Goal: Information Seeking & Learning: Learn about a topic

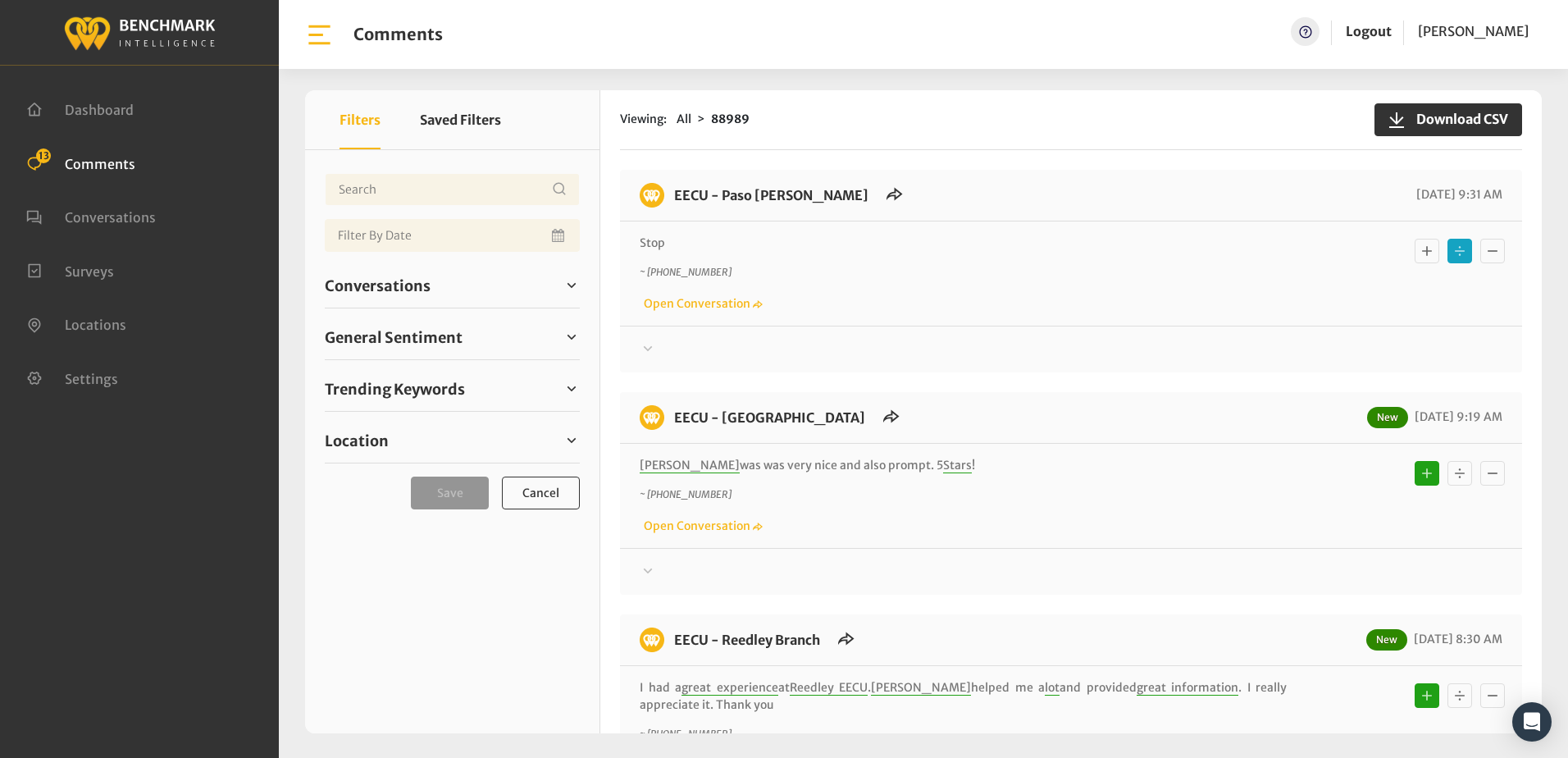
click at [1102, 230] on div "Stop ~ +15597316919 Open Conversation" at bounding box center [1070, 273] width 902 height 104
click at [951, 303] on div "~ +15597316919 Open Conversation" at bounding box center [1070, 289] width 863 height 47
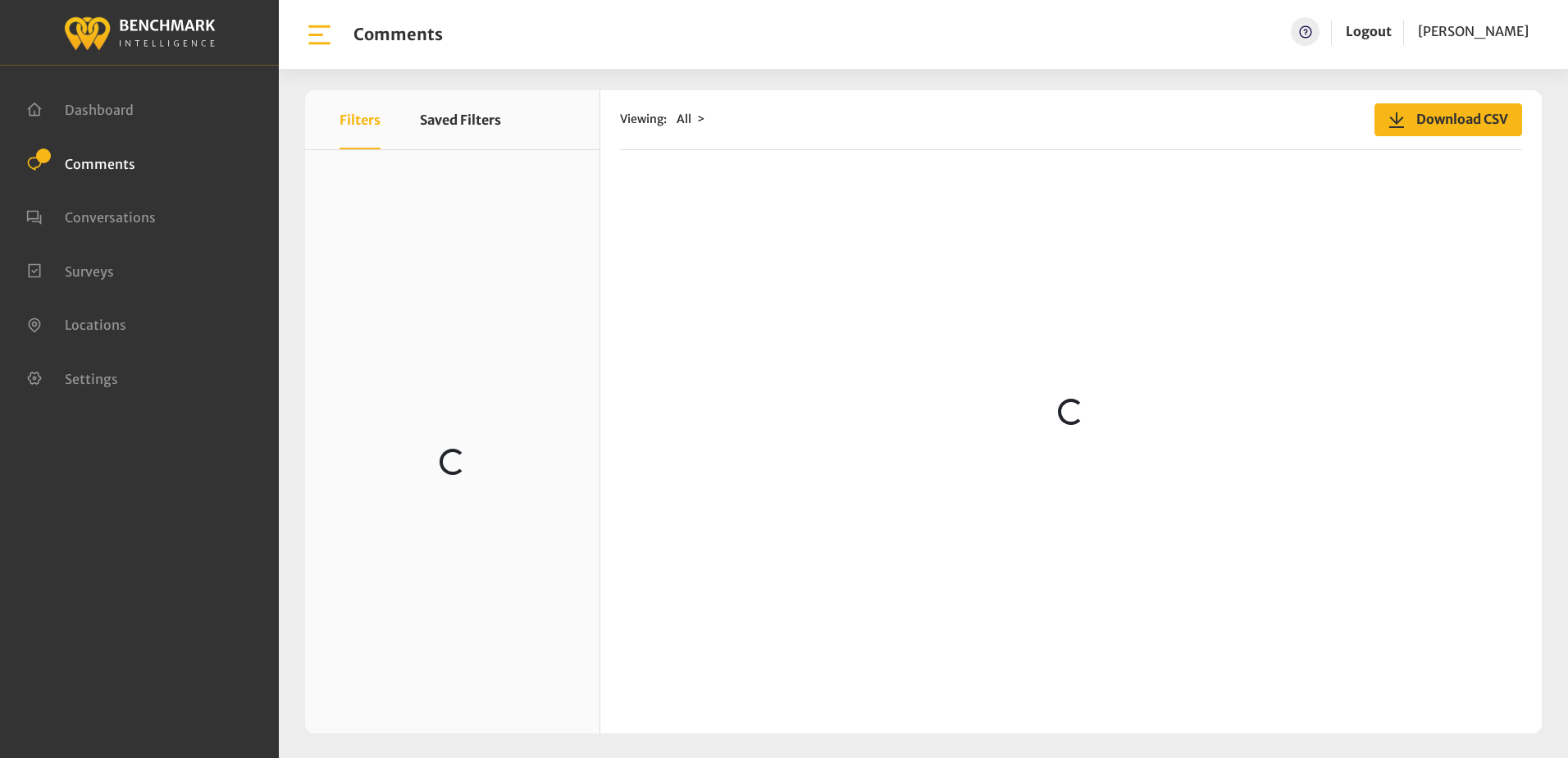
click at [1414, 119] on span "Download CSV" at bounding box center [1456, 119] width 102 height 20
click at [230, 517] on div "Dashboard Comments Conversations Surveys" at bounding box center [139, 379] width 279 height 758
click at [152, 181] on ul "Dashboard Comments Conversations Surveys" at bounding box center [139, 243] width 226 height 322
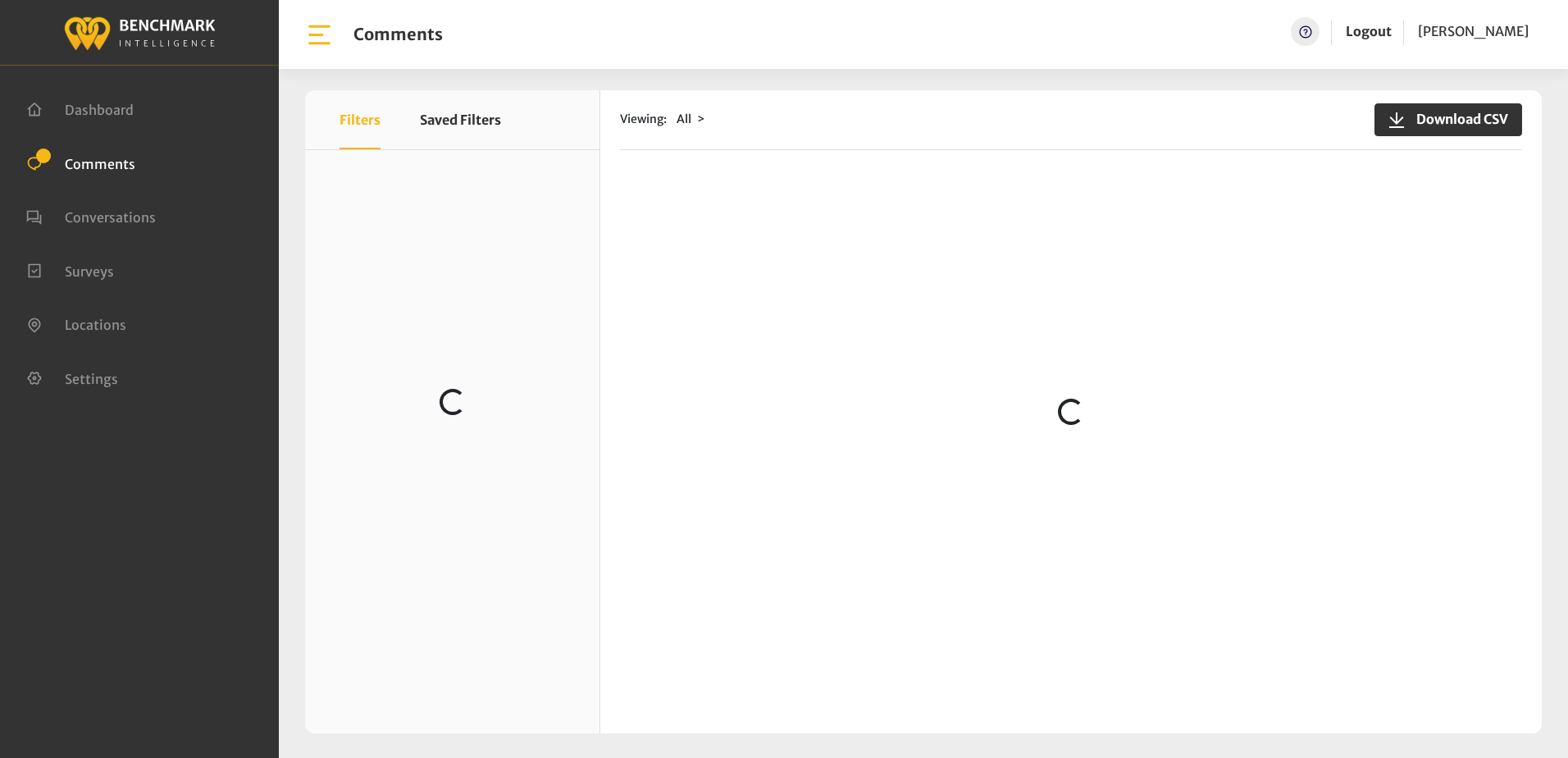
scroll to position [0, 0]
click at [142, 490] on div "Dashboard Comments Conversations Surveys" at bounding box center [139, 379] width 279 height 758
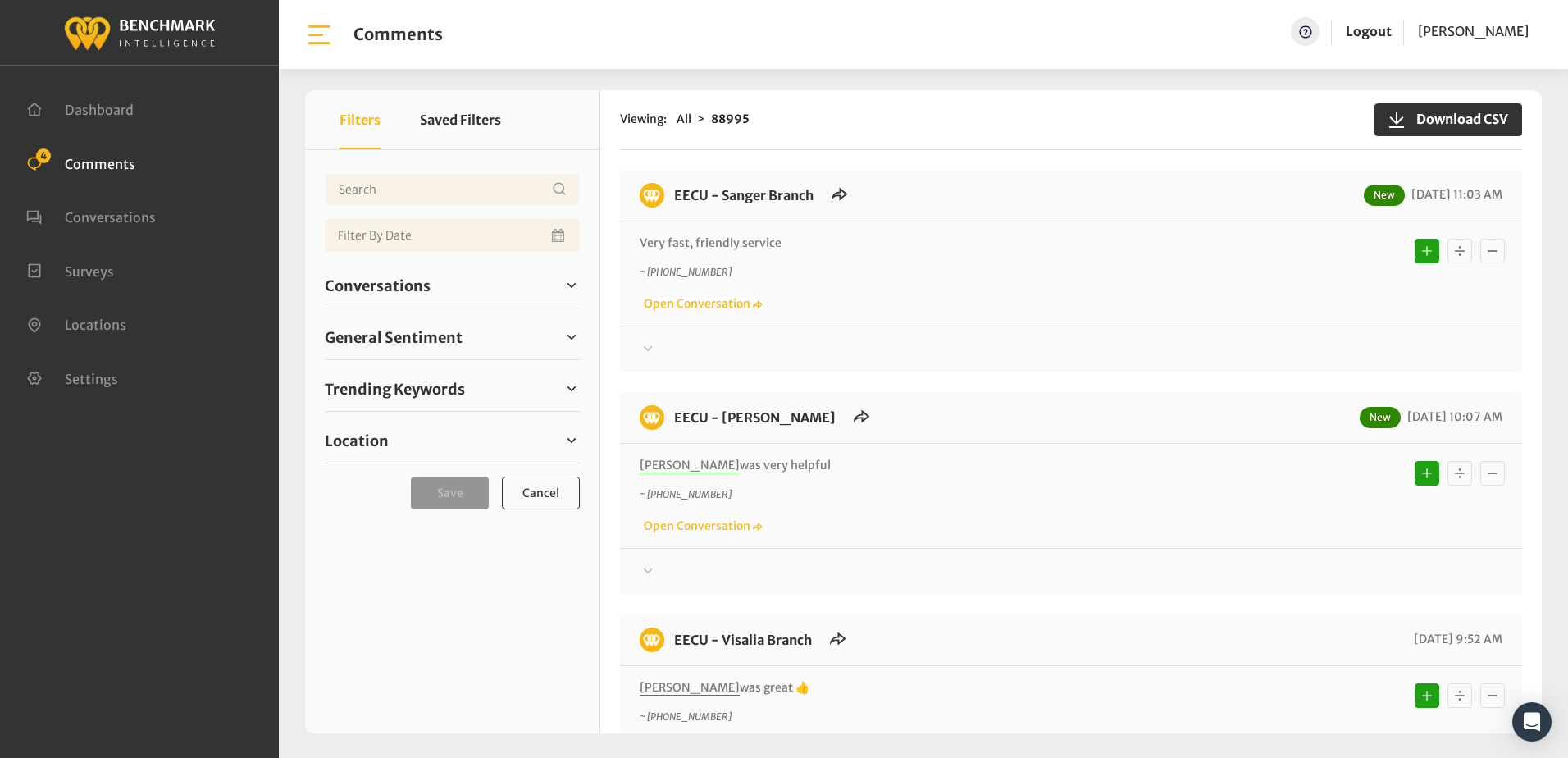
click at [455, 229] on input "Date range input field" at bounding box center [453, 235] width 255 height 33
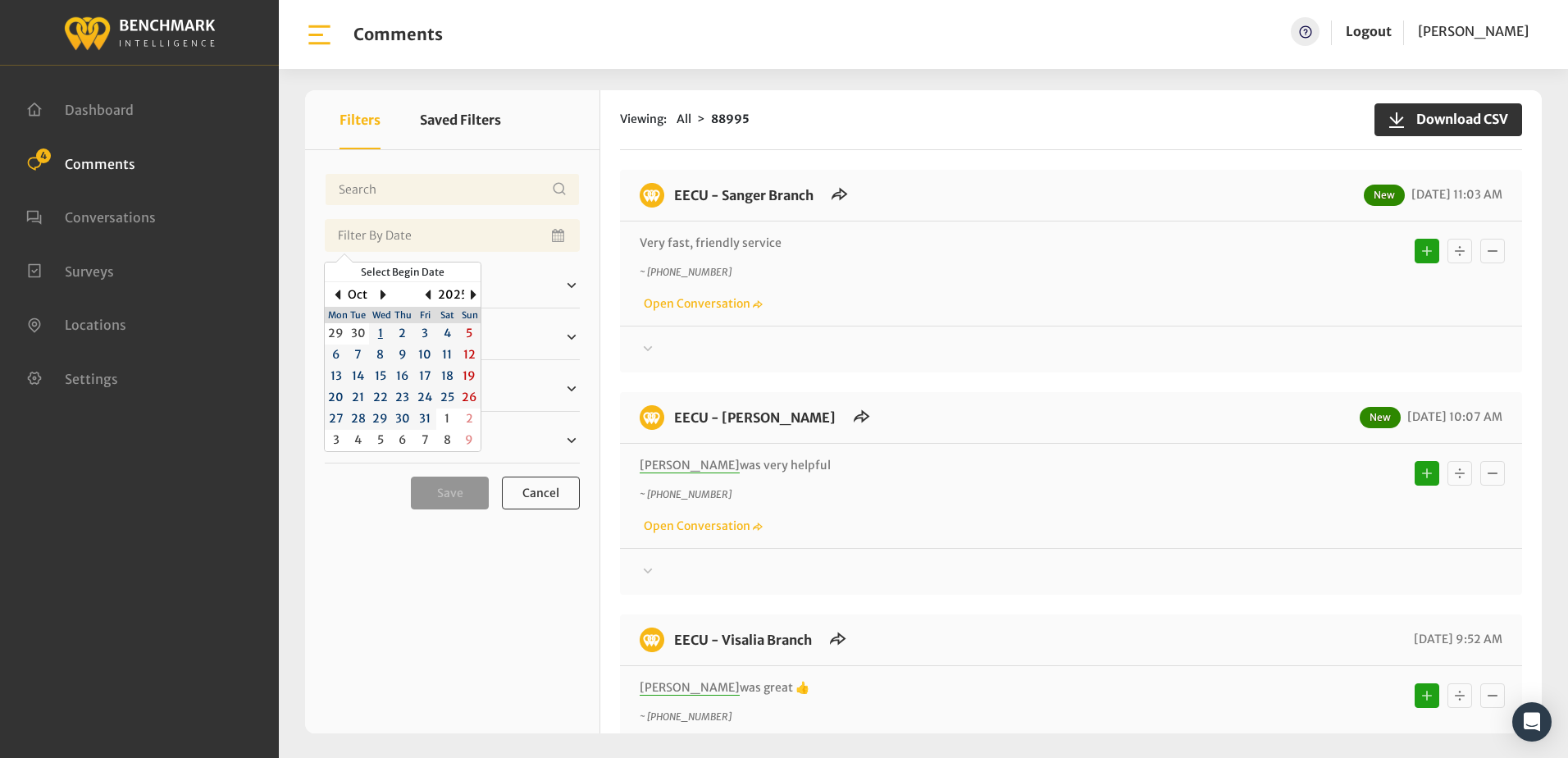
click at [132, 458] on div "Dashboard Comments 4 Conversations Surveys" at bounding box center [139, 379] width 279 height 758
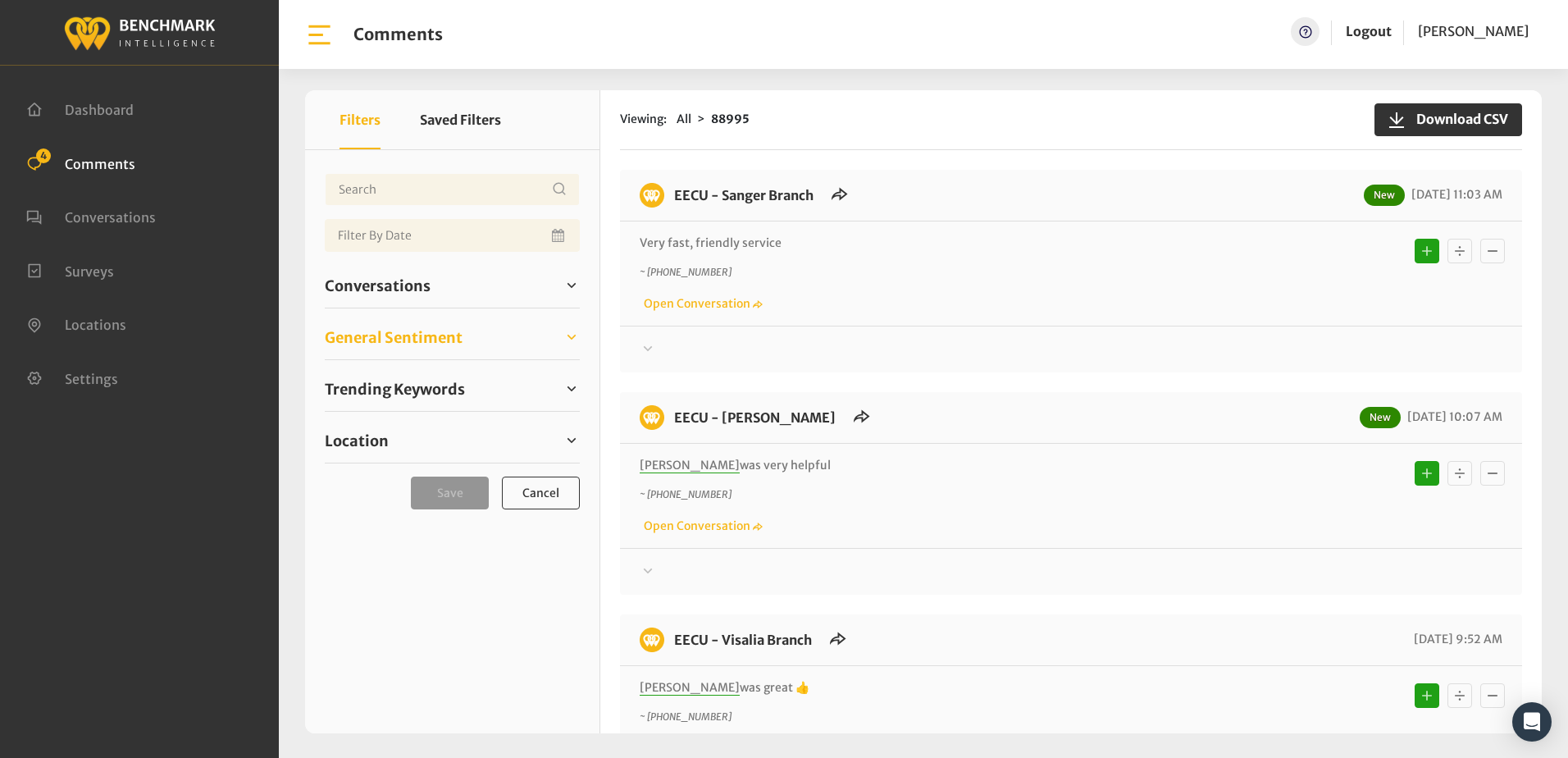
click at [441, 340] on span "General Sentiment" at bounding box center [393, 337] width 137 height 22
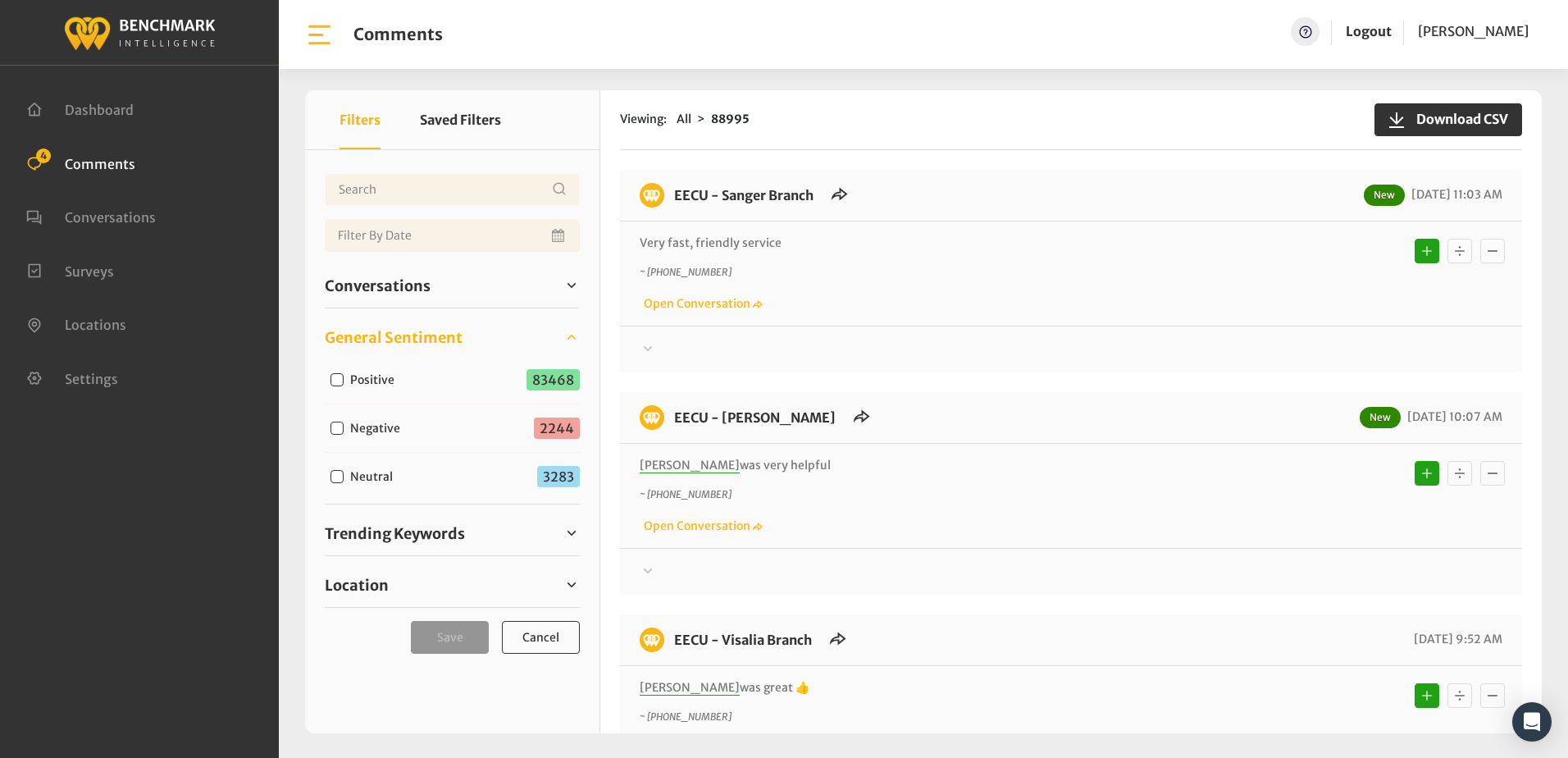
click at [332, 431] on input "Negative" at bounding box center [336, 428] width 13 height 13
checkbox input "true"
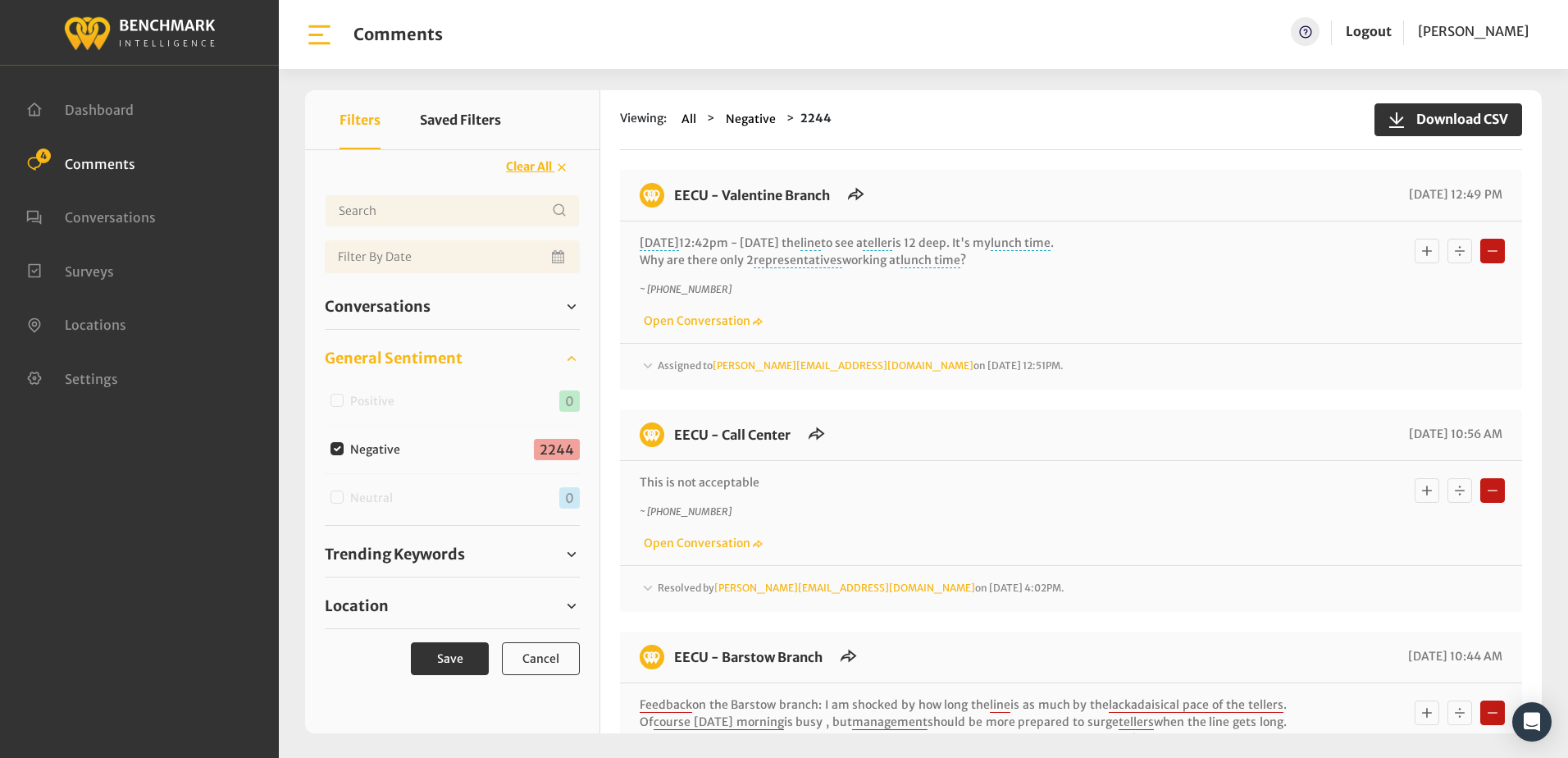
click at [633, 189] on div "EECU - Valentine Branch 09/30/2025 12:49 PM" at bounding box center [1070, 202] width 902 height 39
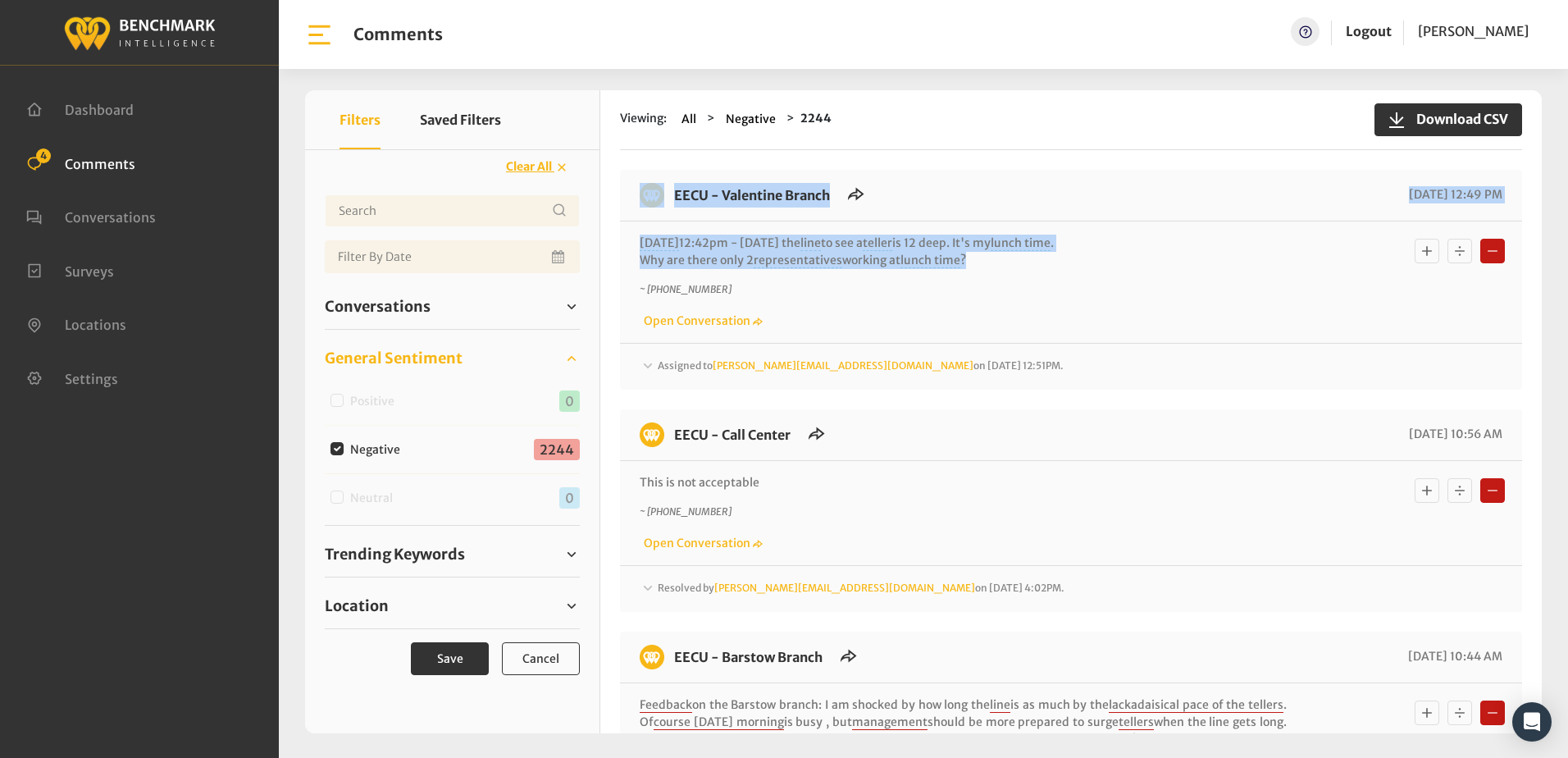
drag, startPoint x: 634, startPoint y: 189, endPoint x: 1242, endPoint y: 253, distance: 611.4
click at [1242, 253] on div "EECU - Valentine Branch 09/30/2025 12:49 PM Today 12:42pm - 9/30/25 the line to…" at bounding box center [1070, 280] width 902 height 219
copy div "EECU - Valentine Branch 09/30/2025 12:49 PM Today 12:42pm - 9/30/25 the line to…"
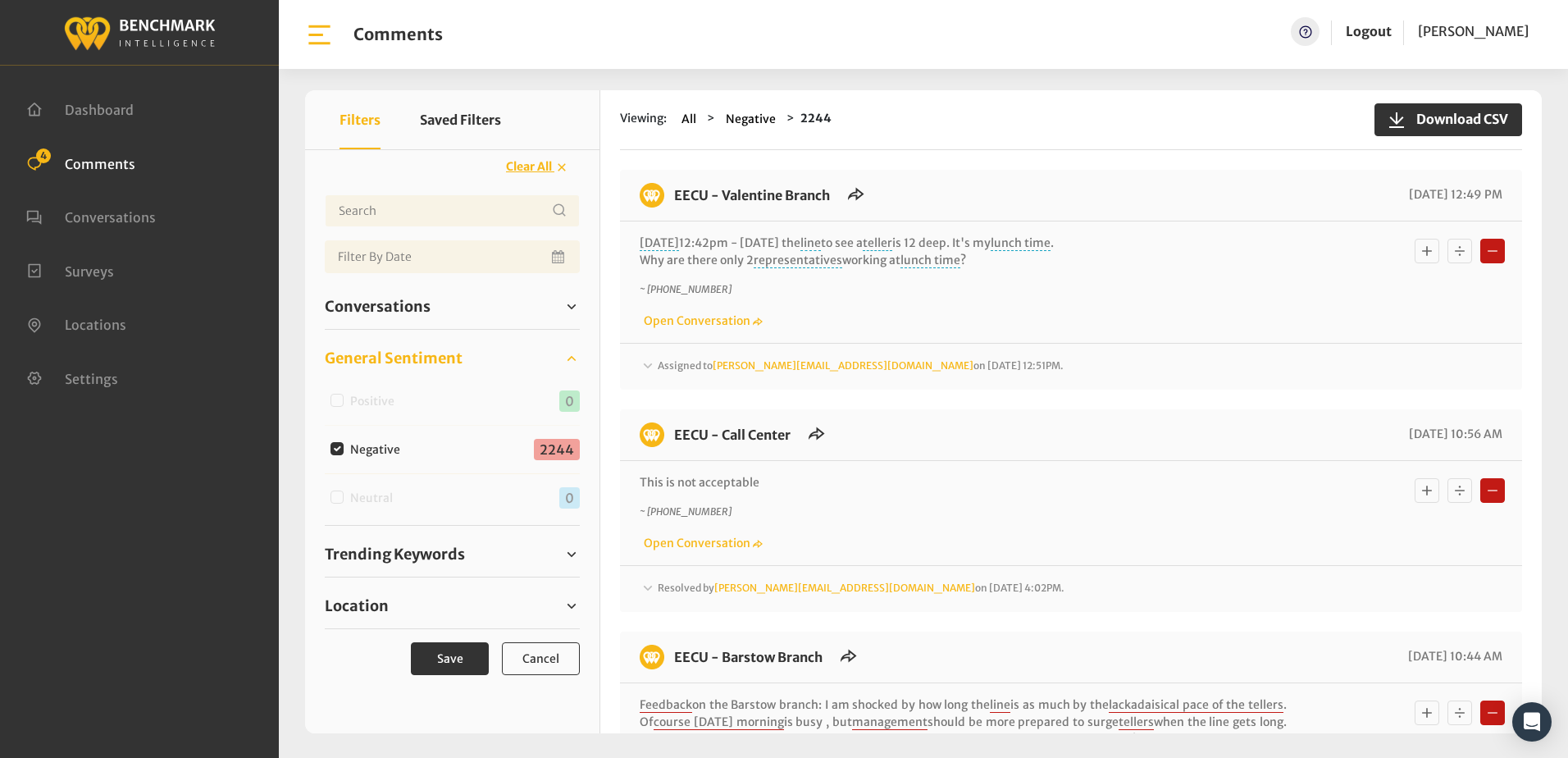
click at [633, 430] on div "EECU - Call Center 09/29/2025 10:56 AM" at bounding box center [1070, 441] width 902 height 39
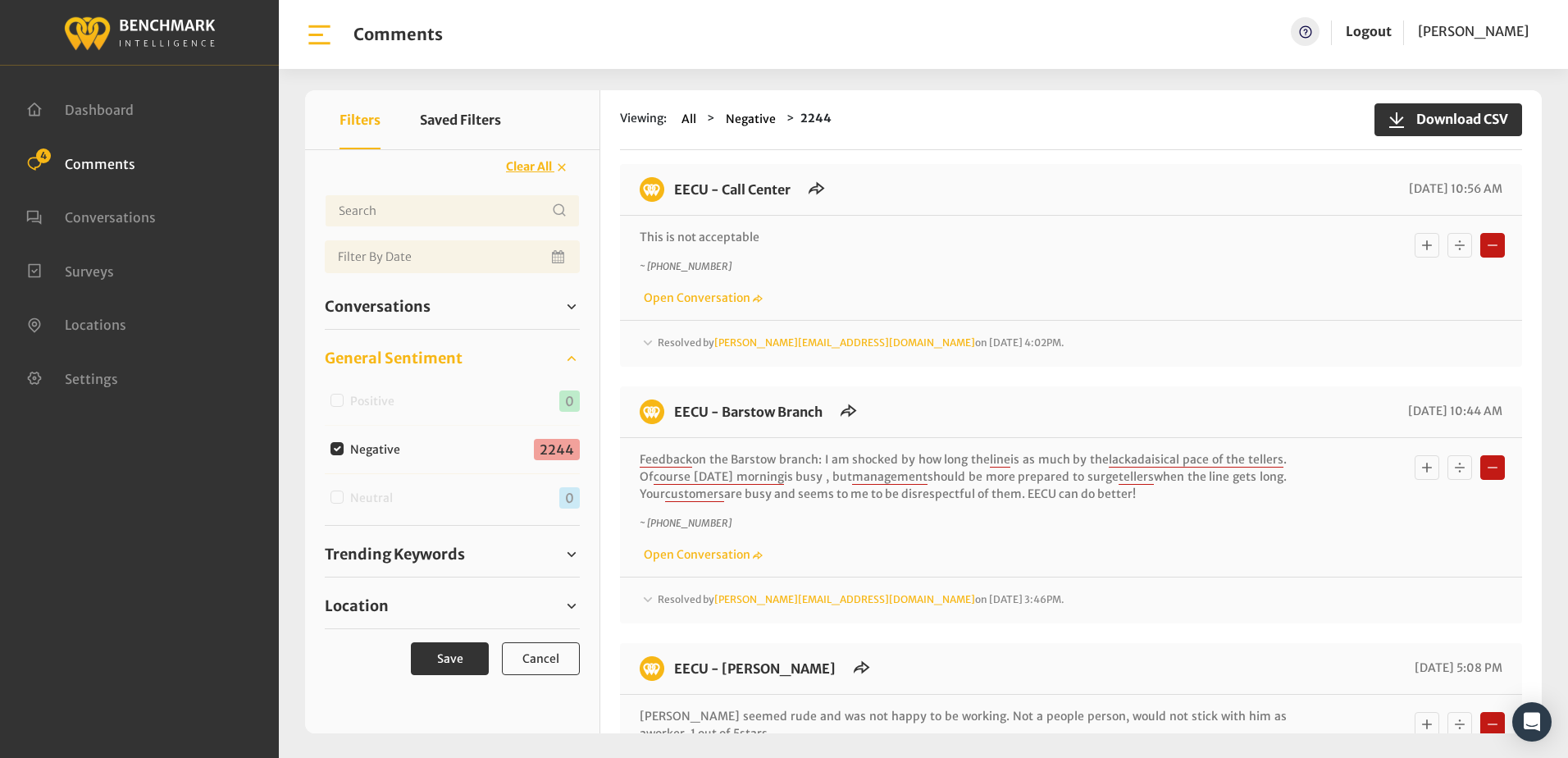
scroll to position [246, 0]
drag, startPoint x: 632, startPoint y: 407, endPoint x: 1502, endPoint y: 494, distance: 874.3
click at [1502, 494] on div "EECU - Barstow Branch 09/26/2025 10:44 AM Feedback on the Barstow branch: I am …" at bounding box center [1070, 504] width 902 height 237
copy div "EECU - Barstow Branch 09/26/2025 10:44 AM Feedback on the Barstow branch: I am …"
click at [1119, 282] on div "~ +15599084456 Open Conversation" at bounding box center [1070, 282] width 863 height 47
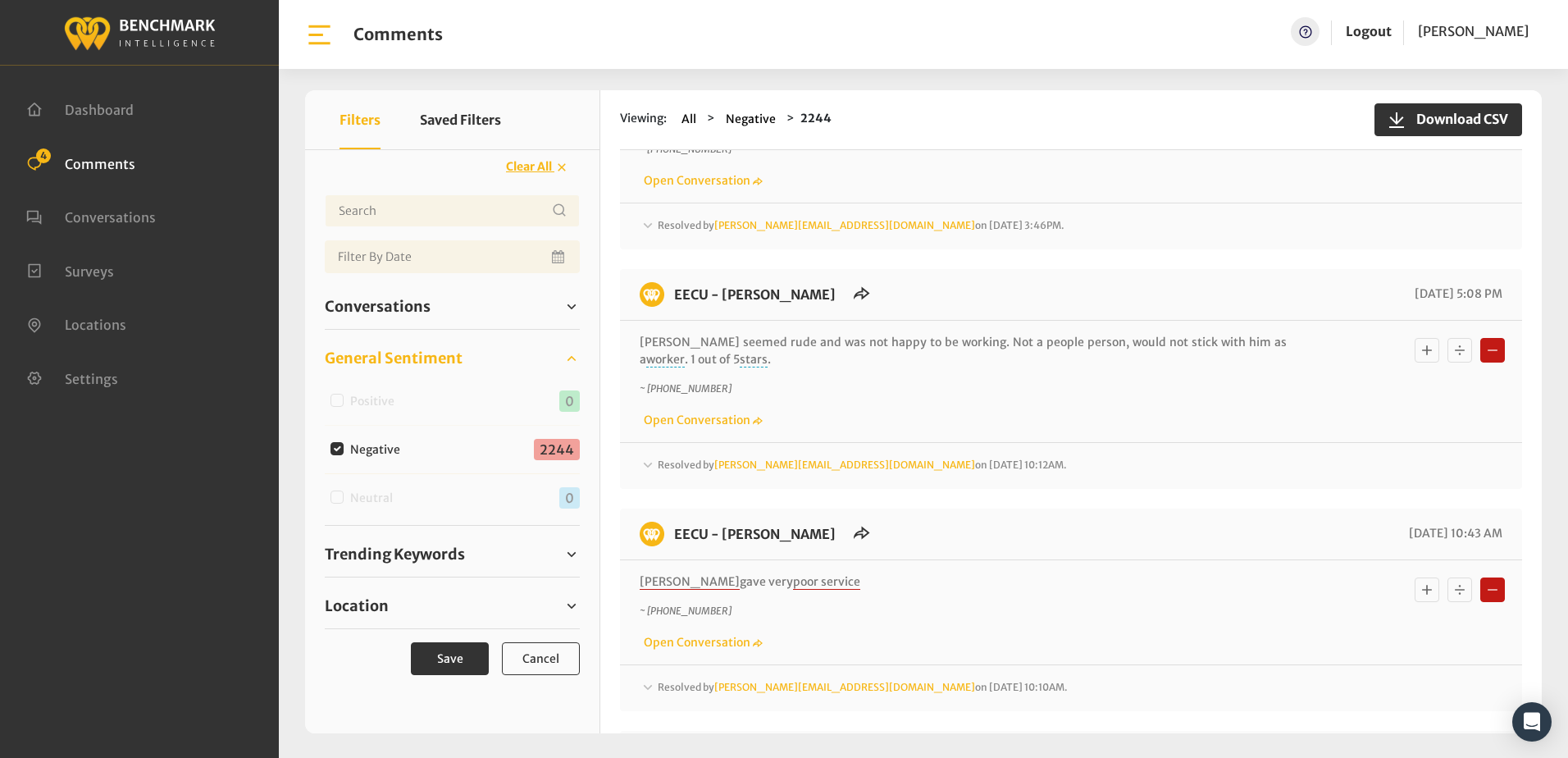
scroll to position [656, 0]
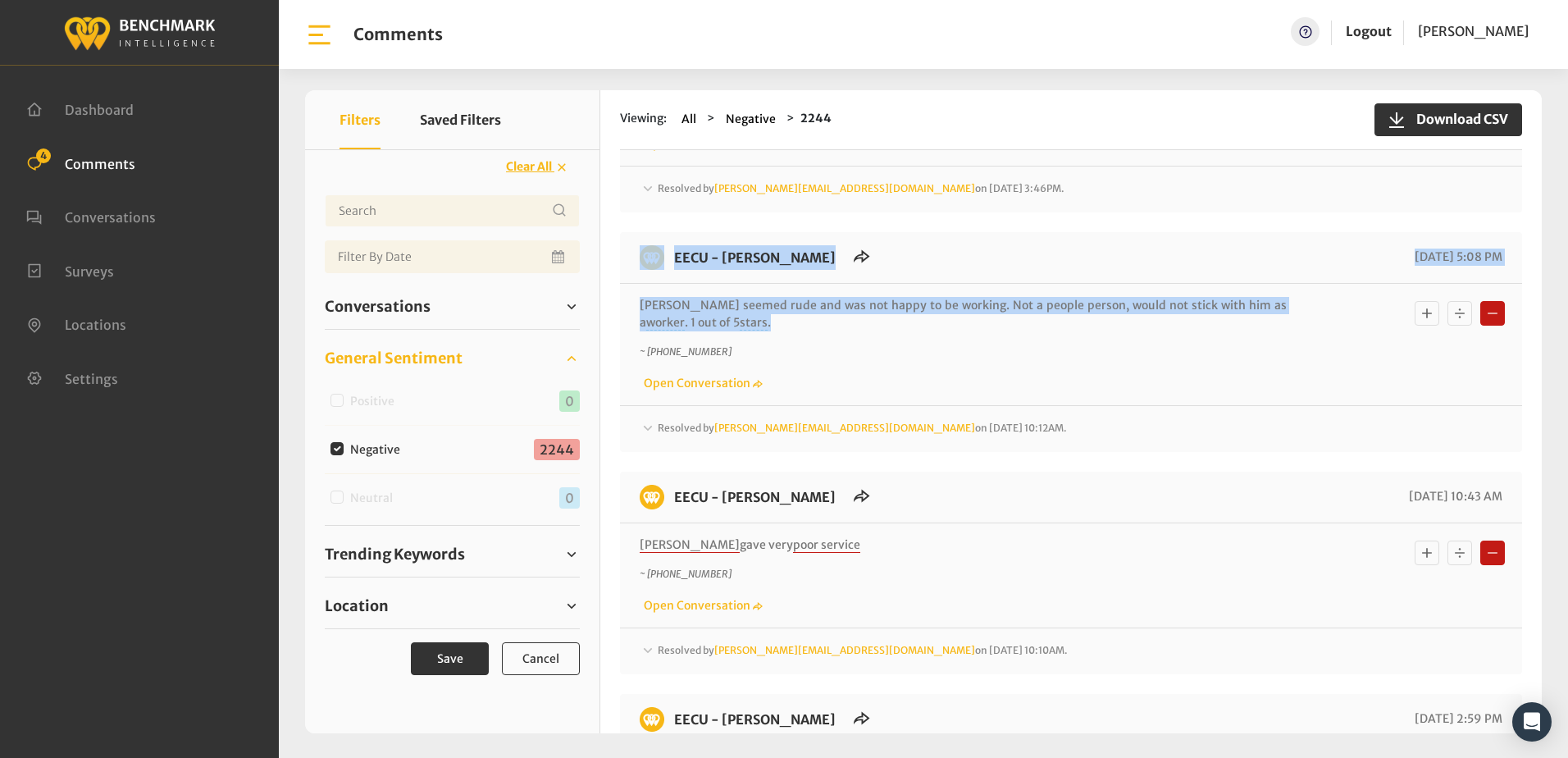
drag, startPoint x: 634, startPoint y: 253, endPoint x: 1248, endPoint y: 316, distance: 617.2
click at [1248, 316] on div "EECU - Selma Branch 09/19/2025 5:08 PM Derian seemed rude and was not happy to …" at bounding box center [1070, 342] width 902 height 219
drag, startPoint x: 1248, startPoint y: 316, endPoint x: 1213, endPoint y: 304, distance: 37.0
copy div "EECU - Selma Branch 09/19/2025 5:08 PM Derian seemed rude and was not happy to …"
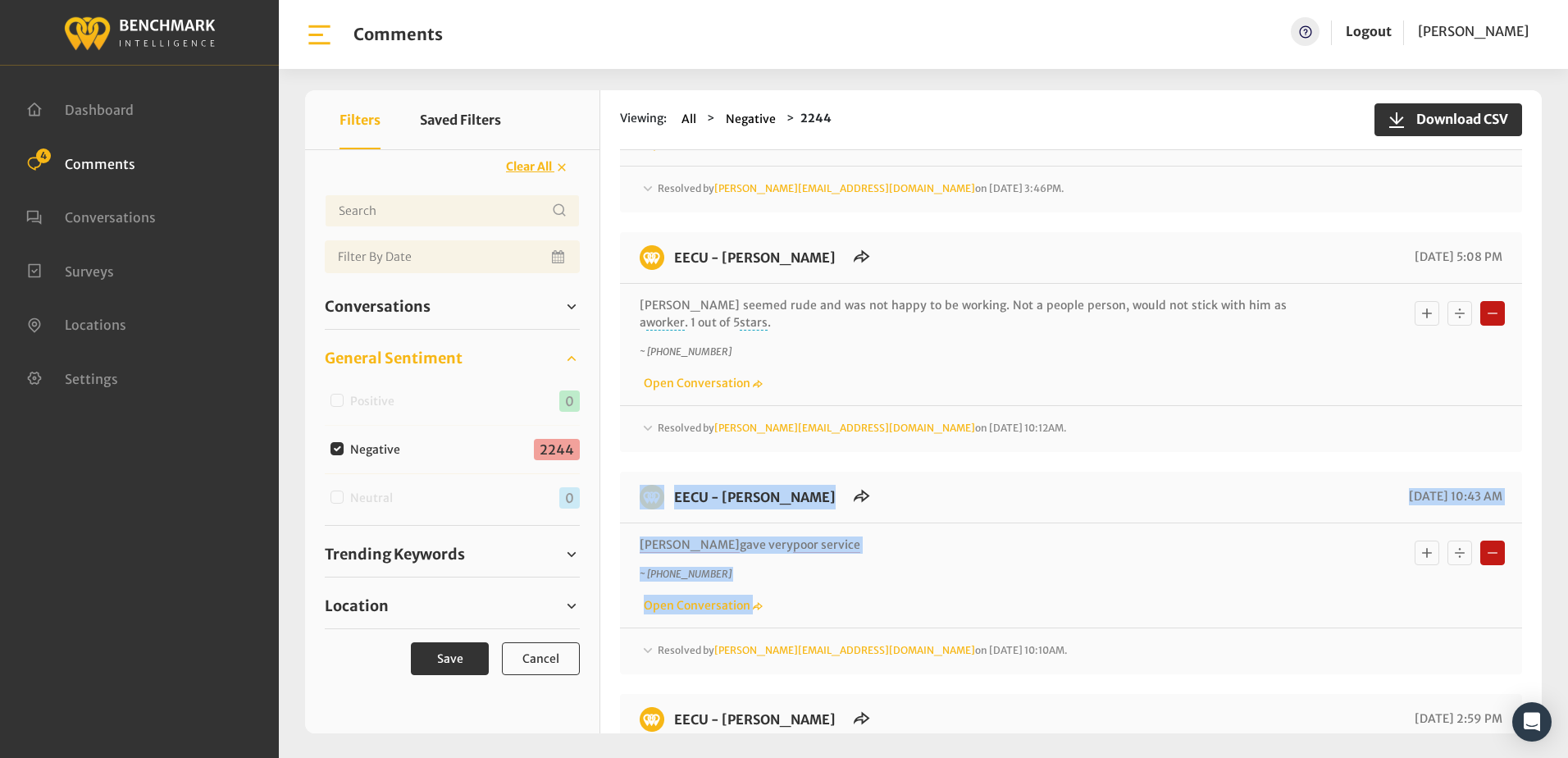
drag, startPoint x: 617, startPoint y: 501, endPoint x: 1440, endPoint y: 537, distance: 823.8
click at [1440, 537] on div "Viewing: All Negative 2244 Download CSV EECU - Valentine Branch" at bounding box center [1070, 411] width 942 height 643
copy div "EECU - Selma Branch 09/19/2025 10:43 AM Regina gave very poor service ~ +155930…"
click at [951, 575] on p "~ +15593003194" at bounding box center [962, 573] width 647 height 15
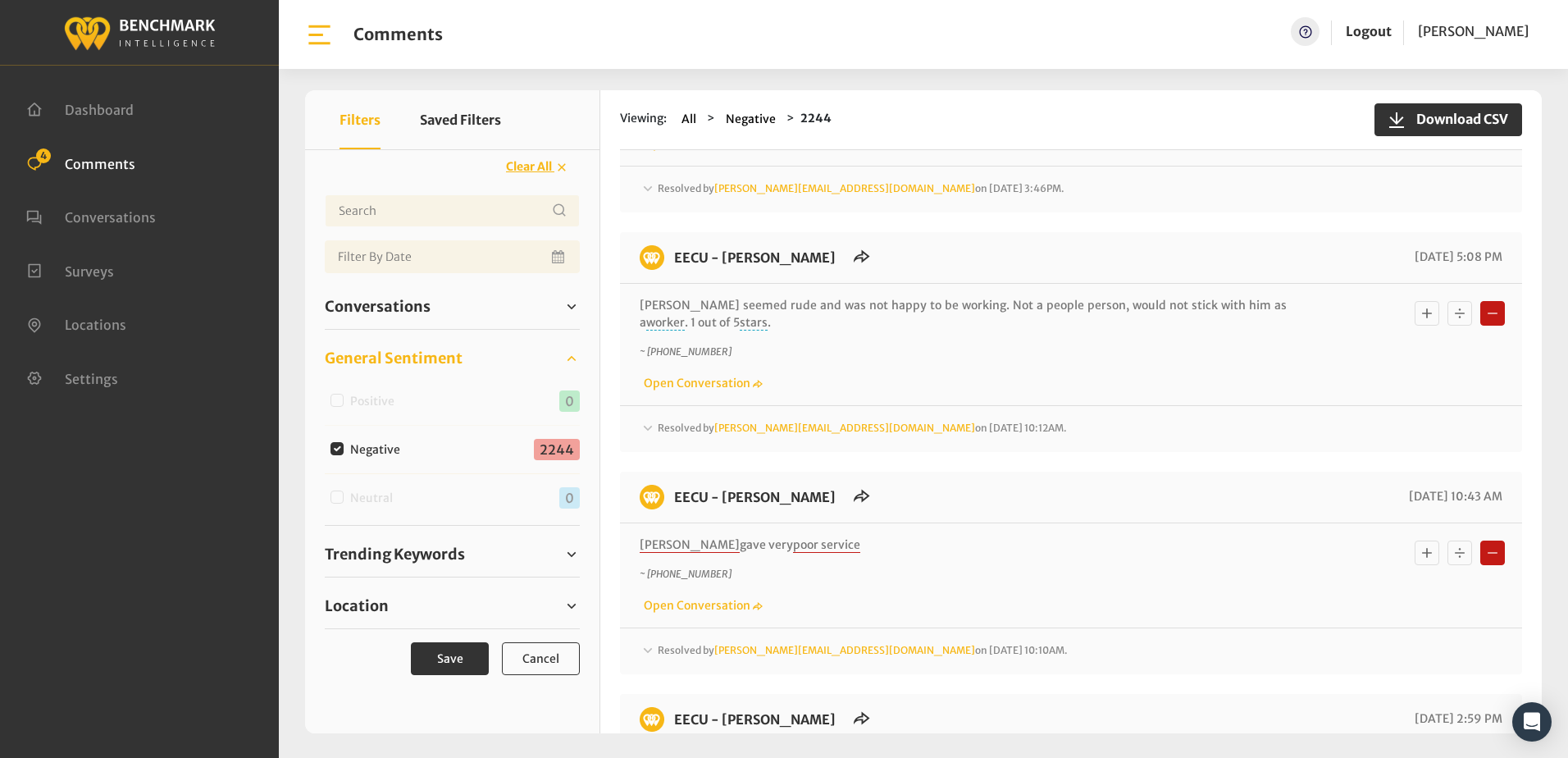
scroll to position [1066, 0]
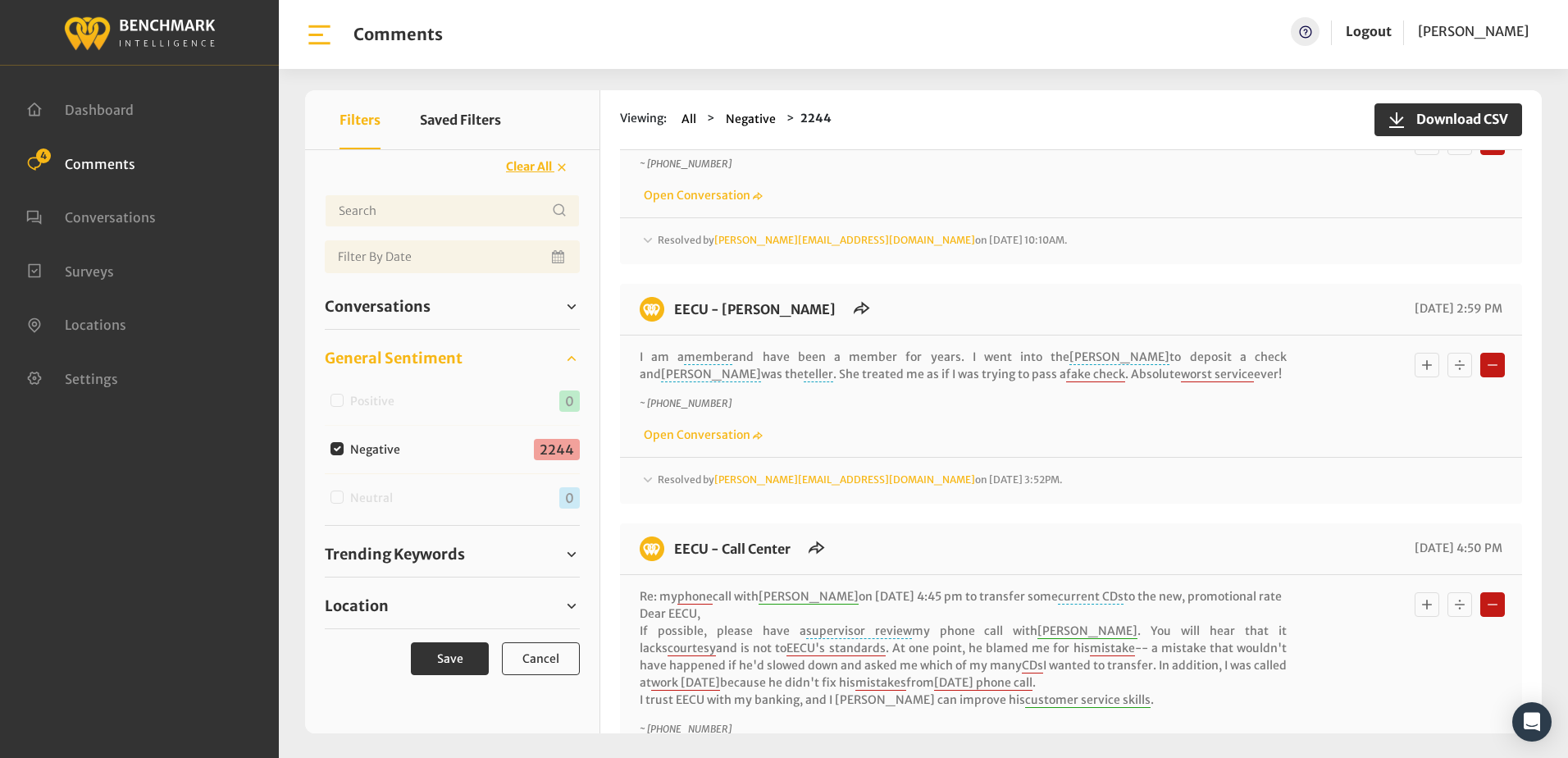
drag, startPoint x: 627, startPoint y: 308, endPoint x: 1368, endPoint y: 370, distance: 743.6
click at [1368, 370] on div "EECU - Selma Branch 09/15/2025 2:59 PM I am a member and have been a member for…" at bounding box center [1070, 393] width 902 height 219
copy div "EECU - Selma Branch 09/15/2025 2:59 PM I am a member and have been a member for…"
click at [1037, 498] on div "EECU - Selma Branch 09/15/2025 2:59 PM I am a member and have been a member for…" at bounding box center [1070, 393] width 902 height 219
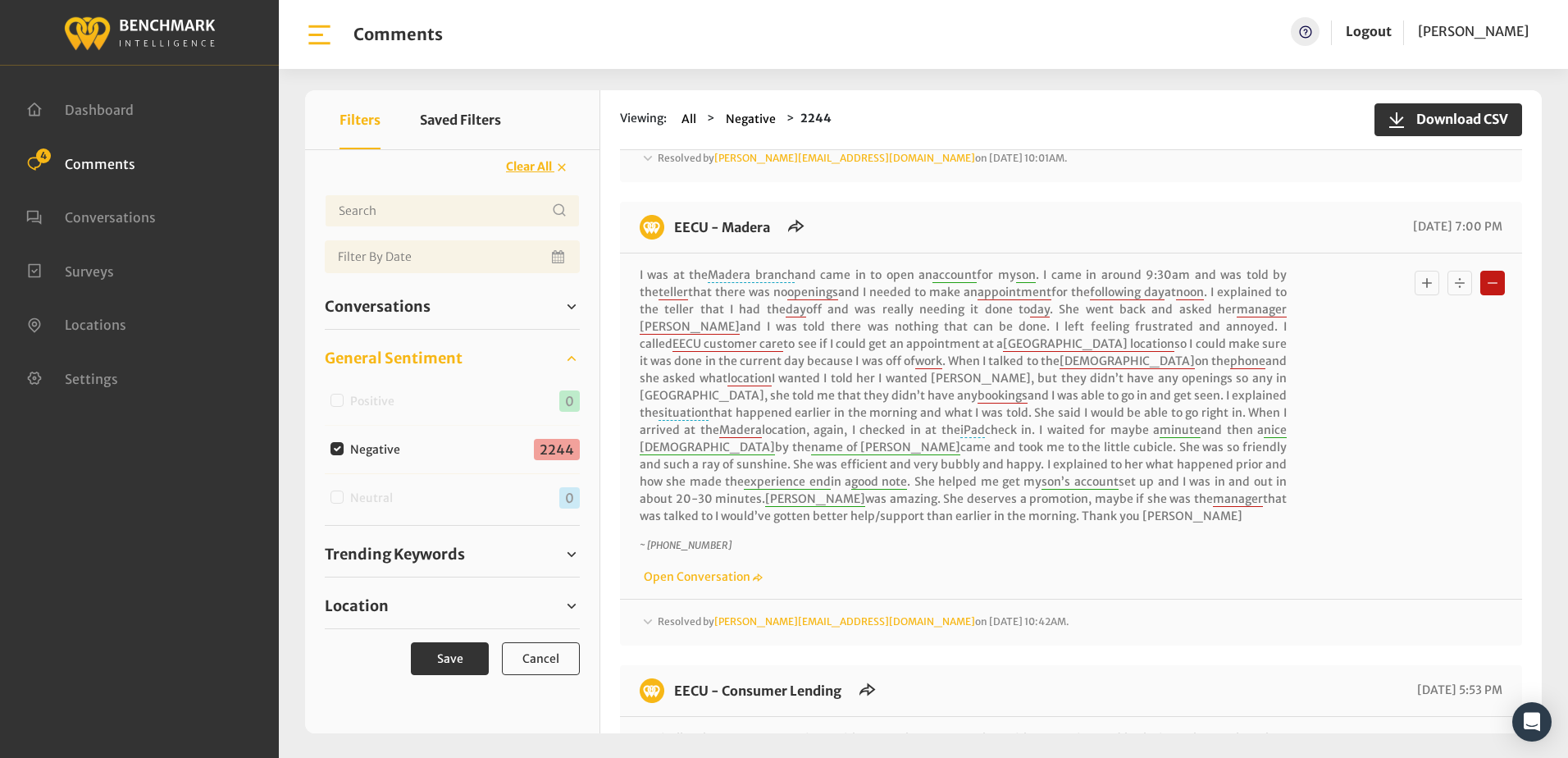
scroll to position [2051, 0]
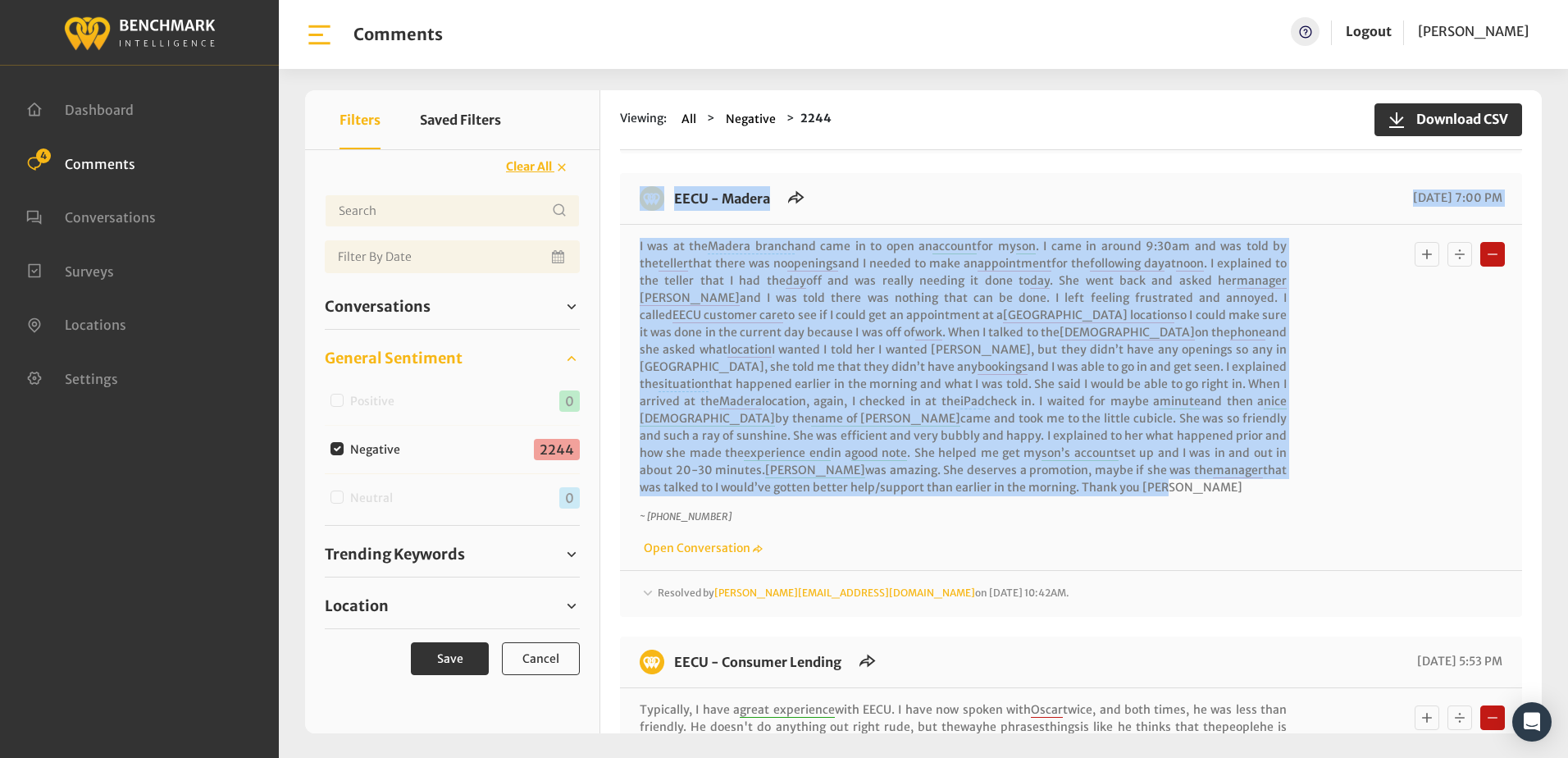
drag, startPoint x: 631, startPoint y: 197, endPoint x: 1319, endPoint y: 463, distance: 737.6
click at [1319, 463] on div "EECU - Madera 09/08/2025 7:00 PM I was at the Madera branch and came in to open…" at bounding box center [1070, 394] width 902 height 444
copy div "EECU - Madera 09/08/2025 7:00 PM I was at the Madera branch and came in to open…"
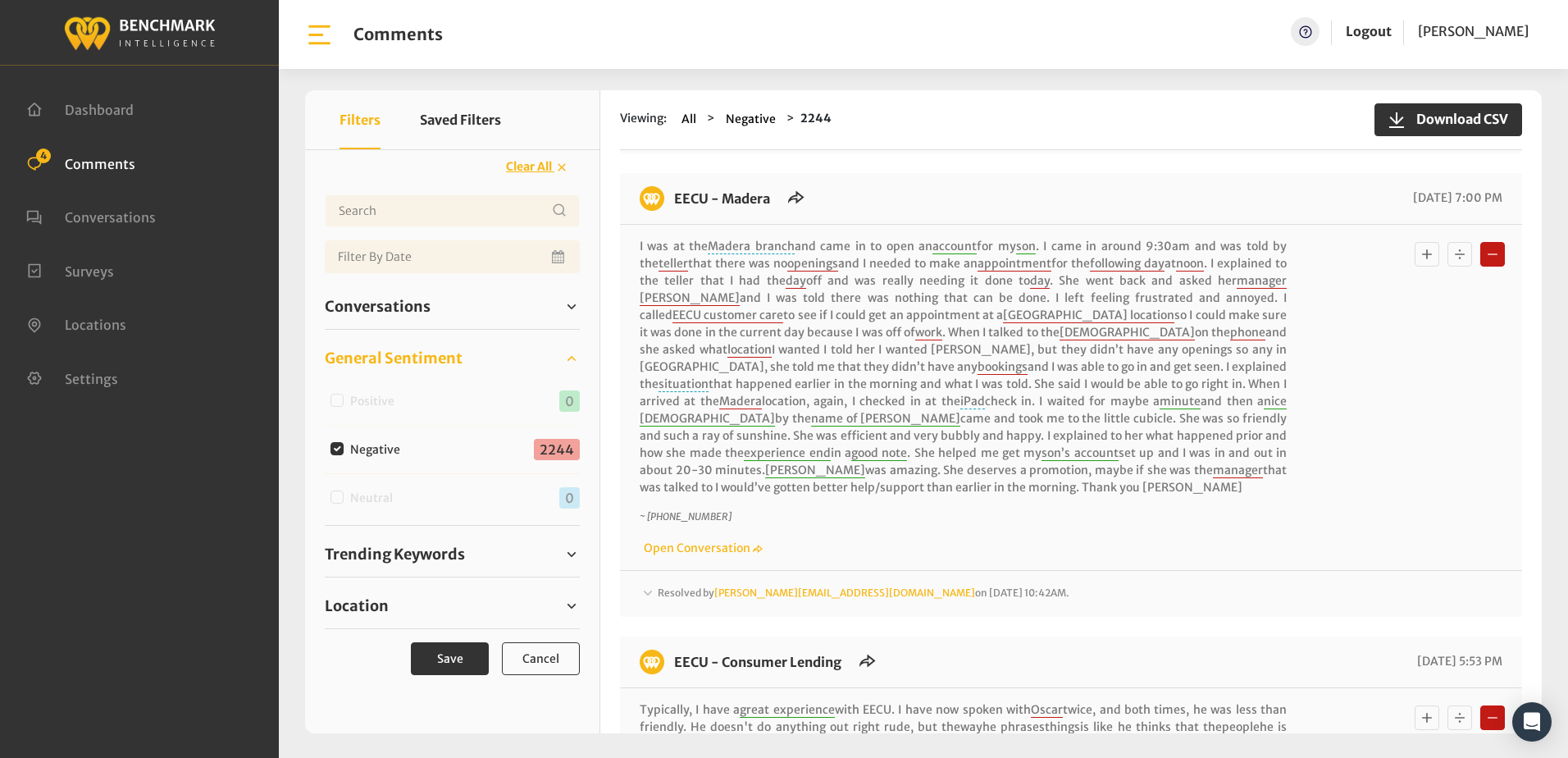
click at [1167, 524] on div "~ +12092215192 Open Conversation" at bounding box center [1070, 533] width 863 height 47
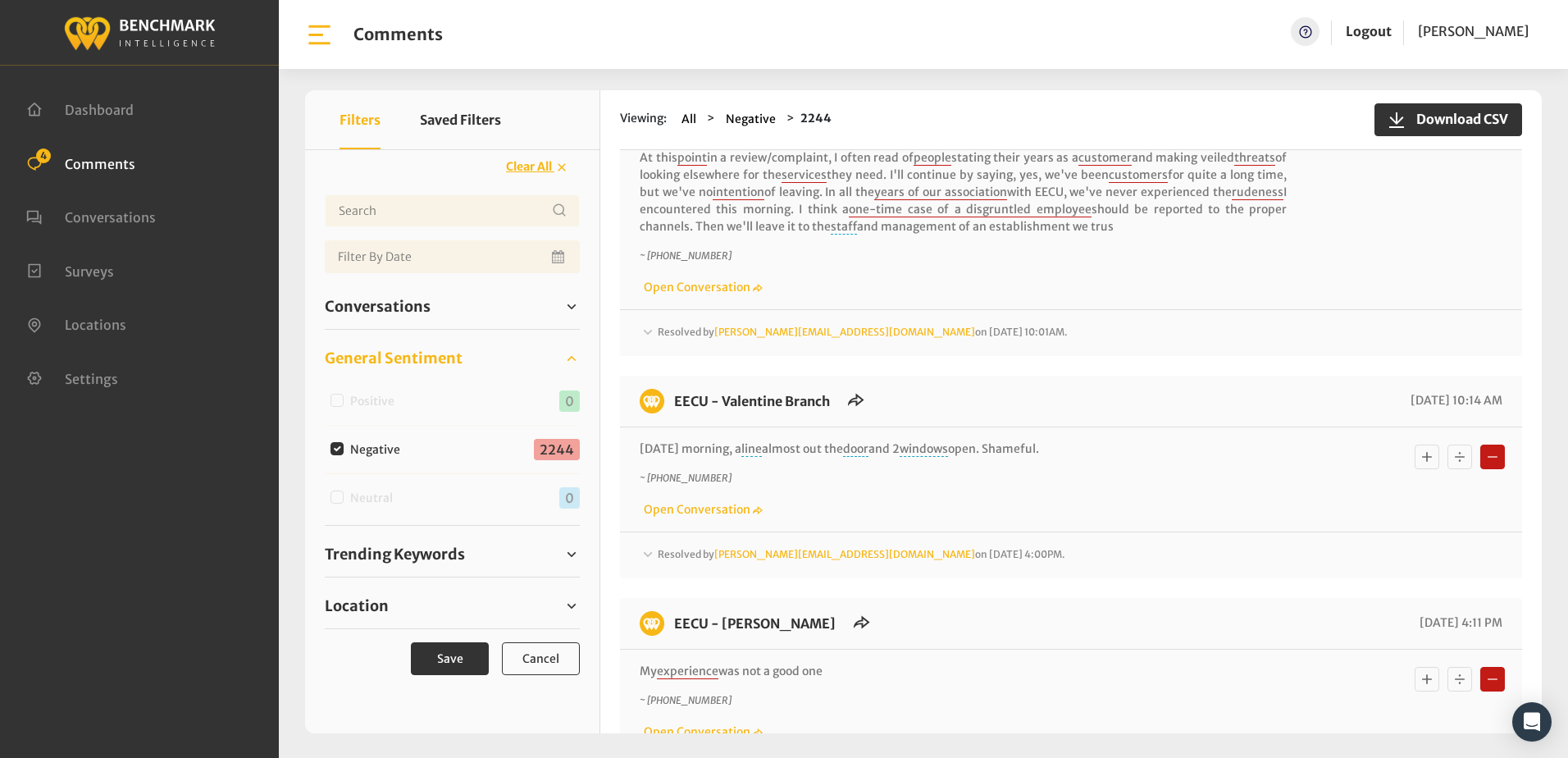
scroll to position [3199, 0]
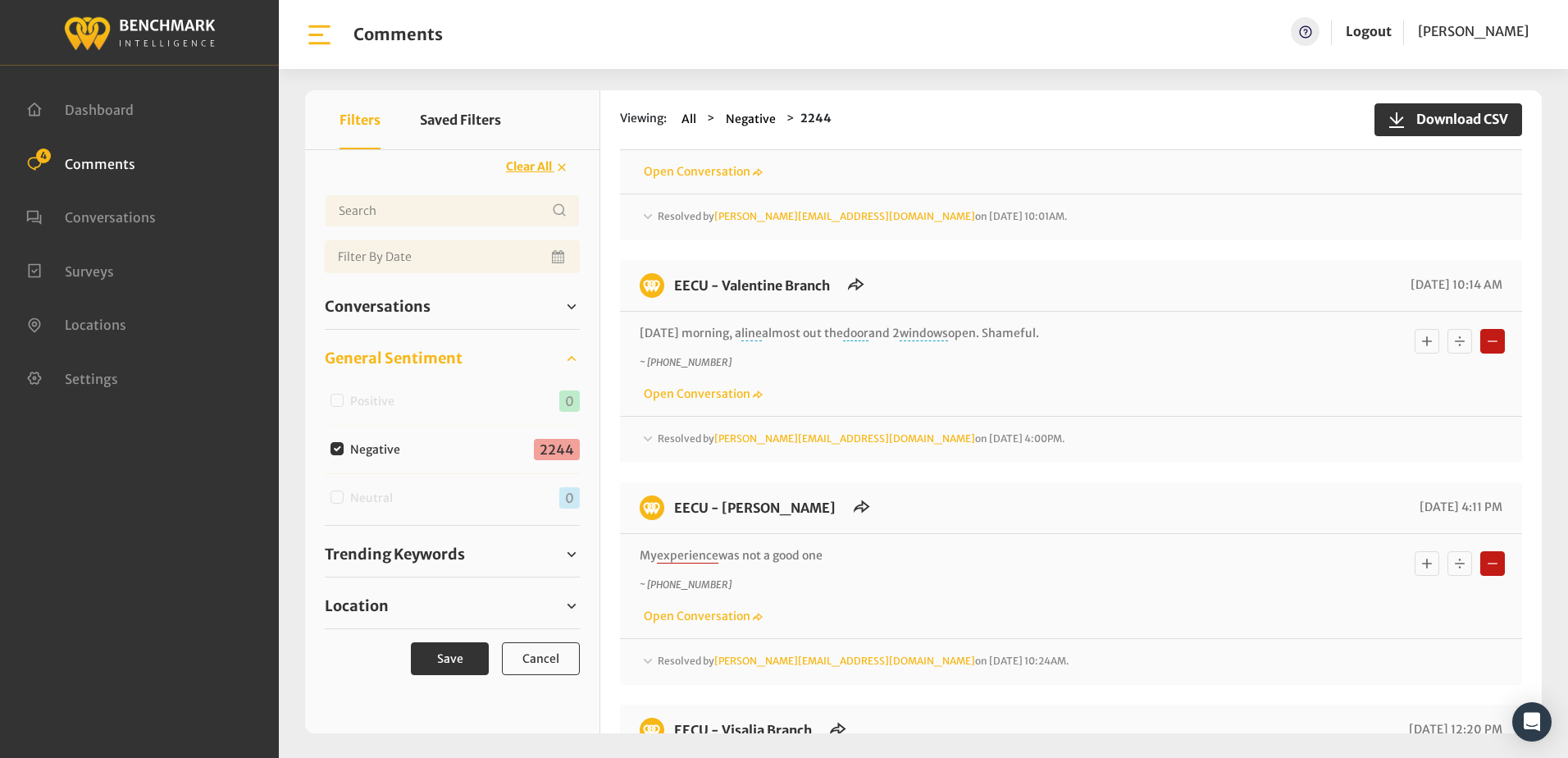
click at [640, 273] on img at bounding box center [651, 285] width 25 height 25
drag, startPoint x: 617, startPoint y: 263, endPoint x: 1141, endPoint y: 298, distance: 525.2
click at [1141, 298] on div "Viewing: All Negative 2244 Download CSV EECU - Valentine Branch" at bounding box center [1070, 411] width 942 height 643
copy div "EECU - Valentine Branch 09/05/2025 10:14 AM Friday morning, a line almost out t…"
click at [1145, 547] on p "My experience was not a good one" at bounding box center [962, 555] width 647 height 17
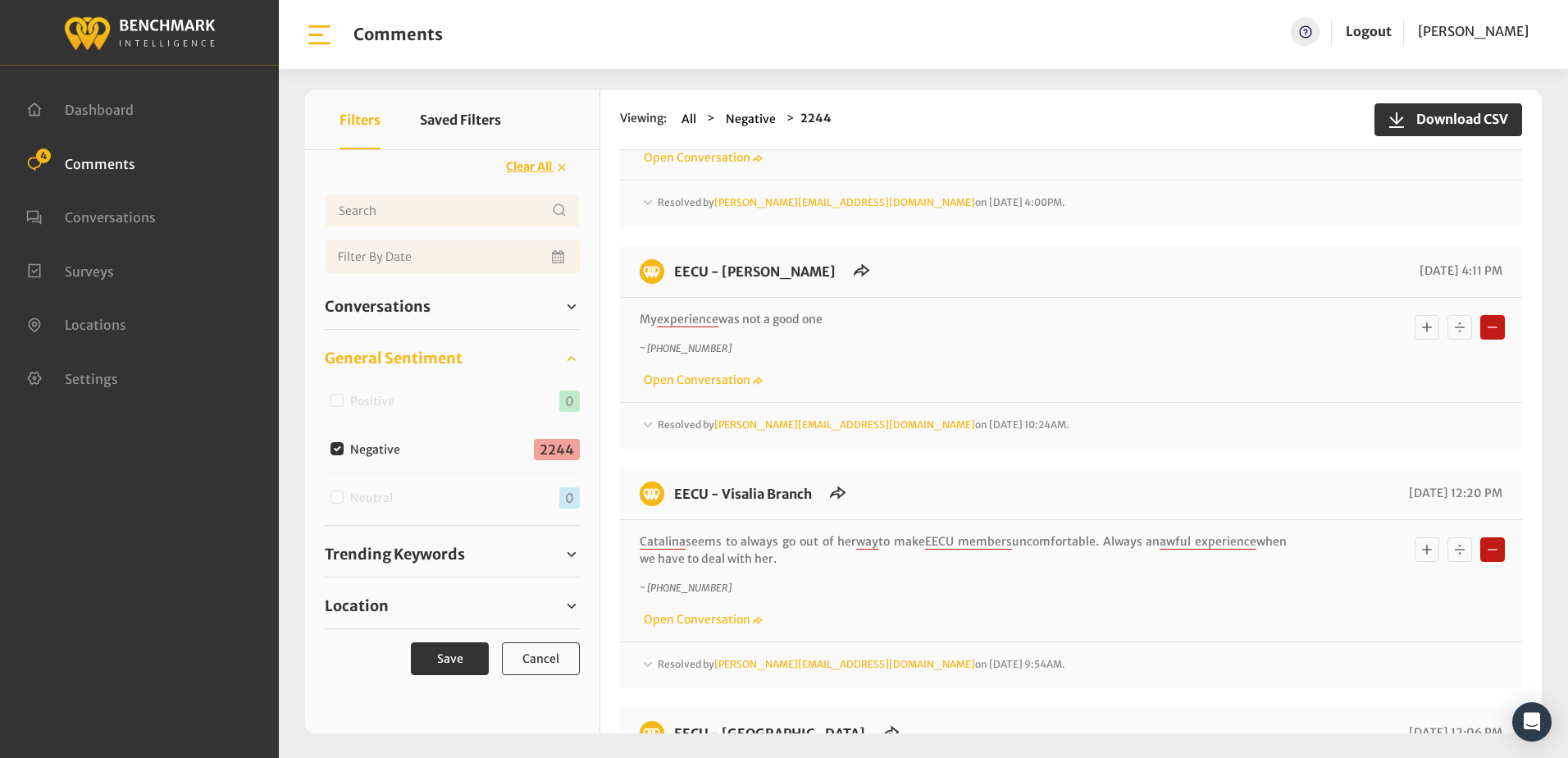
scroll to position [3444, 0]
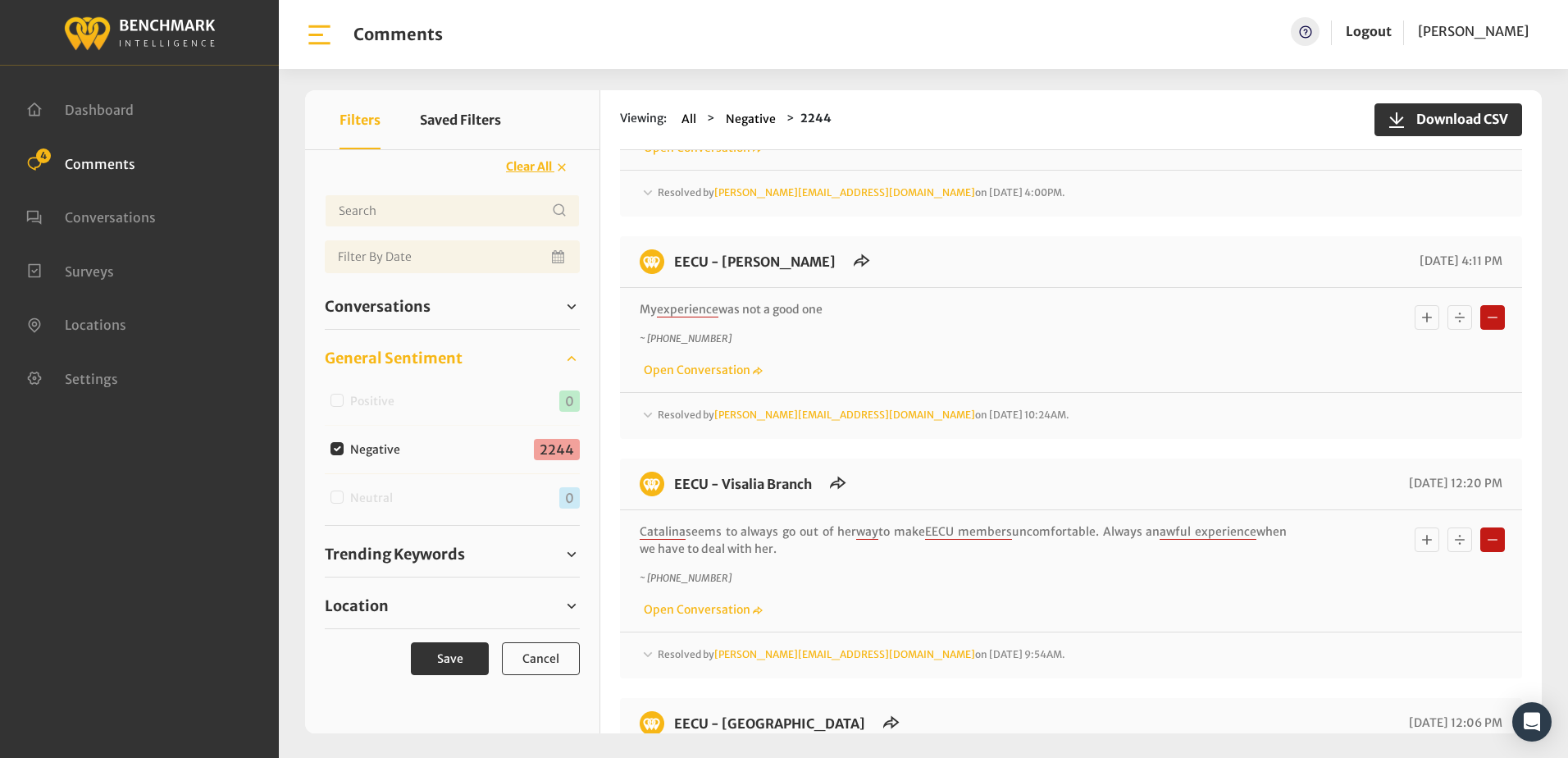
click at [643, 405] on icon at bounding box center [647, 415] width 17 height 20
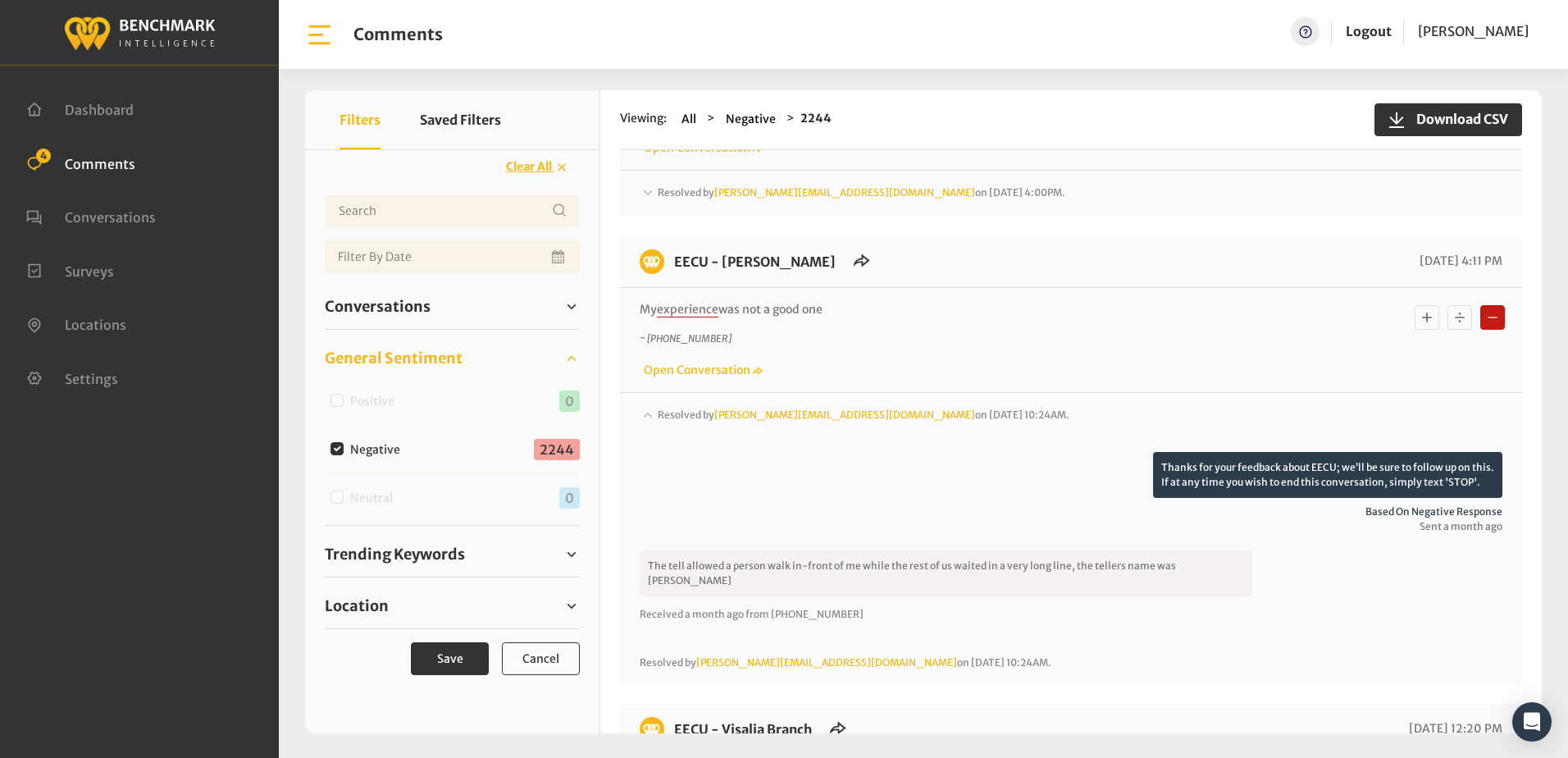
click at [657, 406] on div "Resolved by Chrisa@myeecu.org on September 5, 2025 10:24AM." at bounding box center [1070, 429] width 863 height 45
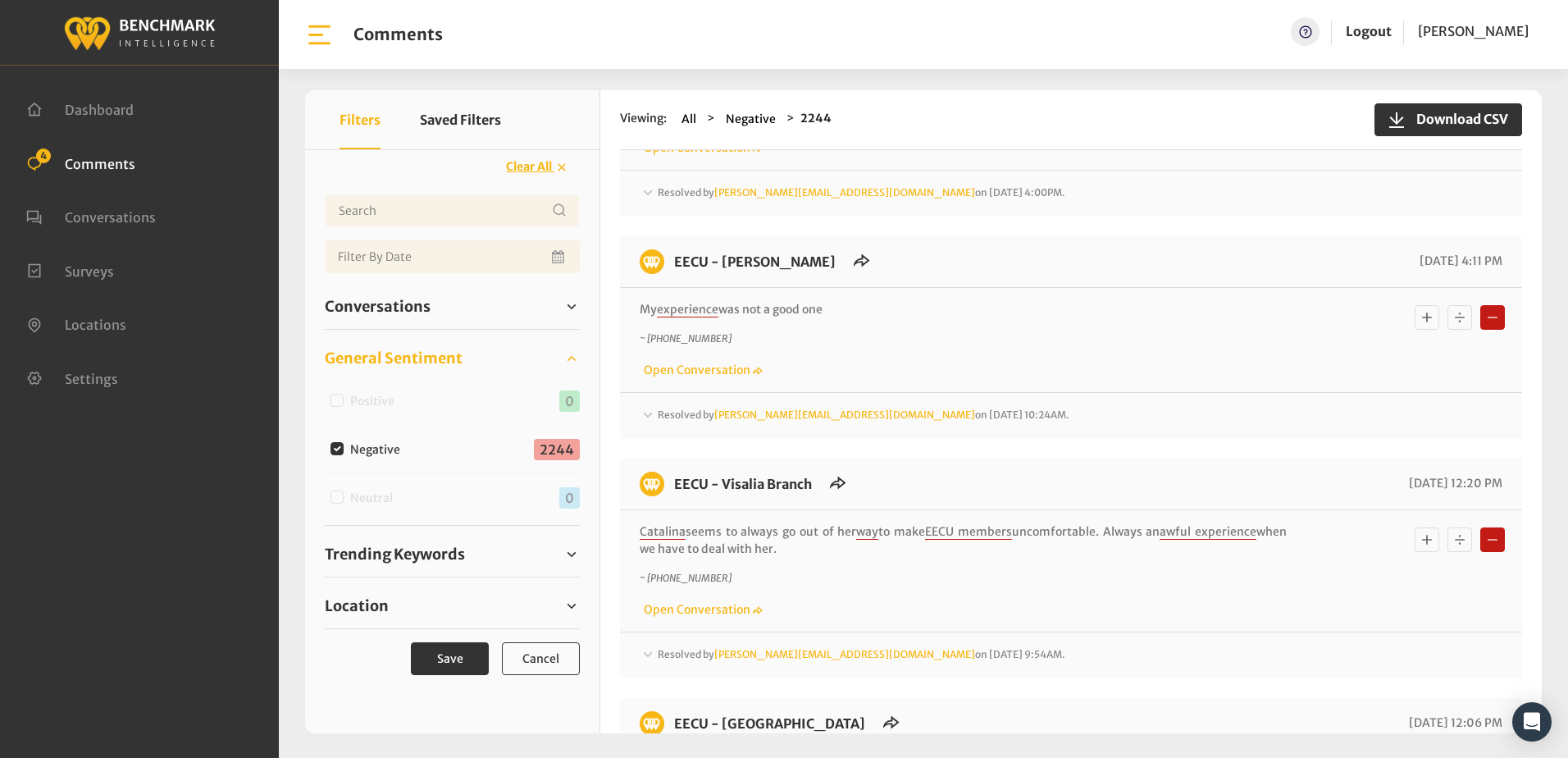
drag, startPoint x: 637, startPoint y: 243, endPoint x: 1029, endPoint y: 277, distance: 393.5
click at [1029, 277] on div "EECU - Selma Branch 09/03/2025 4:11 PM My experience was not a good one ~ +1559…" at bounding box center [1070, 337] width 902 height 203
drag, startPoint x: 1029, startPoint y: 277, endPoint x: 887, endPoint y: 295, distance: 143.1
copy div "EECU - Selma Branch 09/03/2025 4:11 PM My experience was not a good one"
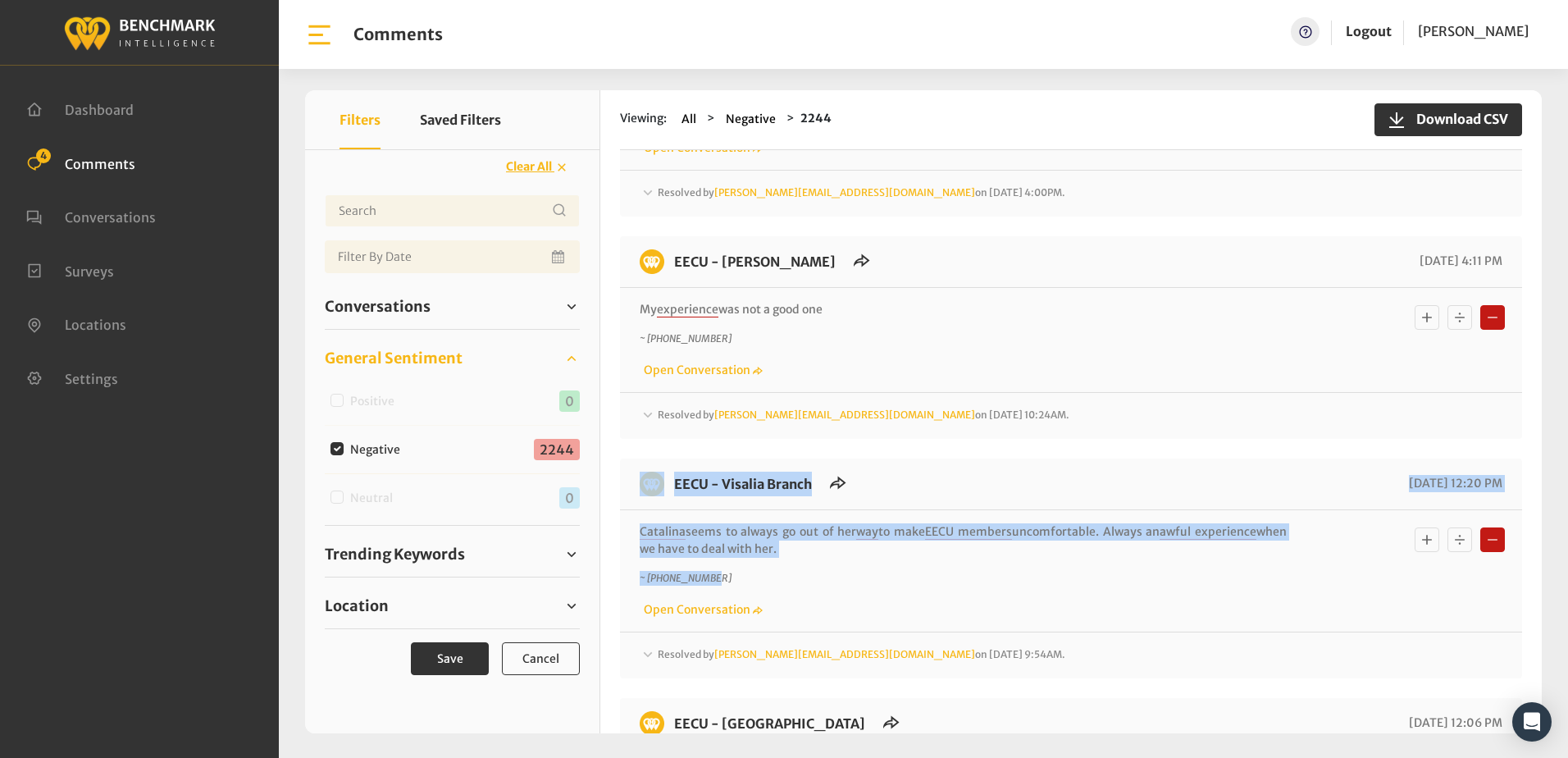
drag, startPoint x: 627, startPoint y: 474, endPoint x: 1381, endPoint y: 564, distance: 759.4
click at [1381, 564] on div "EECU - Visalia Branch 09/02/2025 12:20 PM Catalina seems to always go out of he…" at bounding box center [1070, 568] width 902 height 219
copy div "EECU - Visalia Branch 09/02/2025 12:20 PM Catalina seems to always go out of he…"
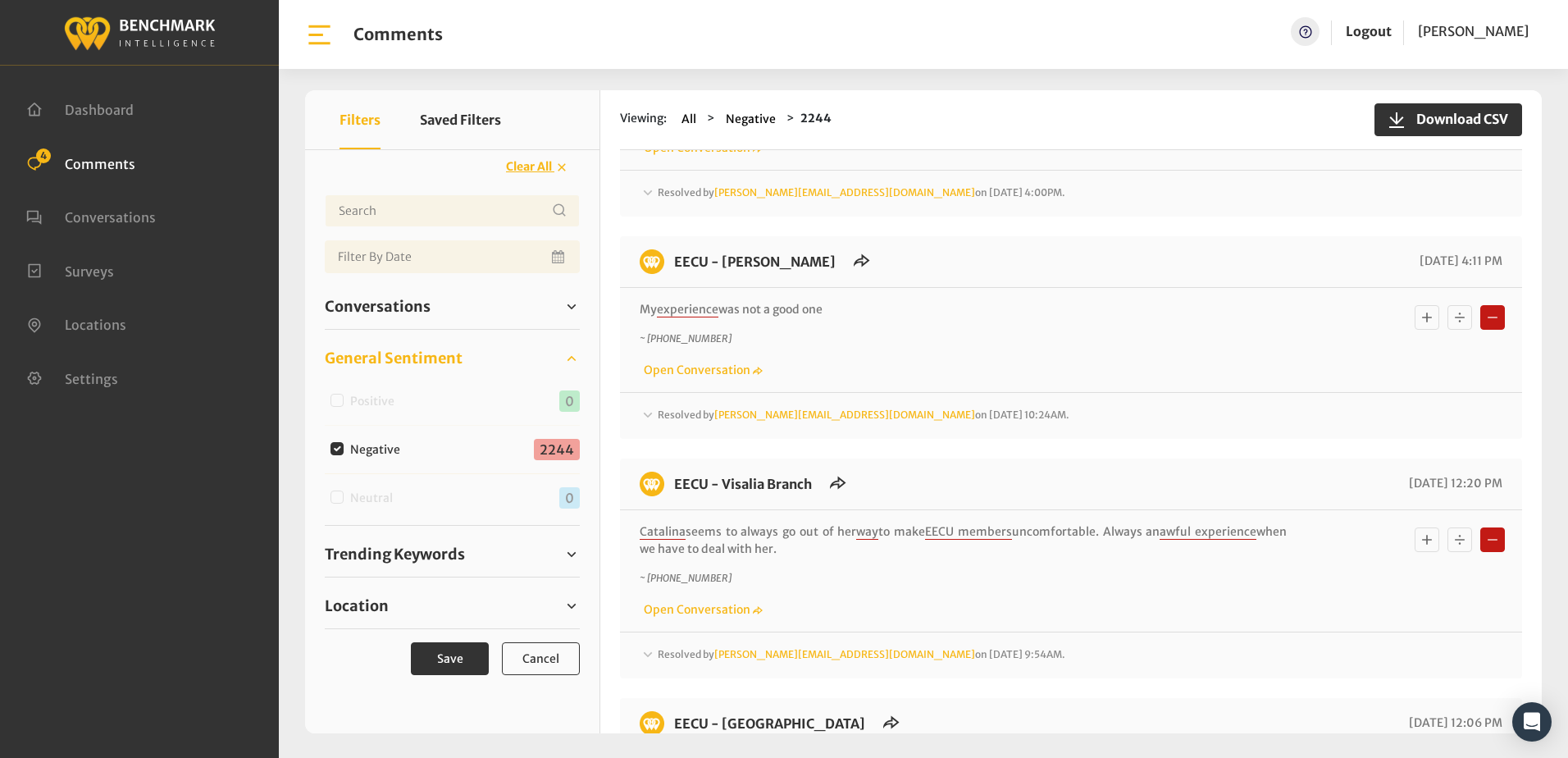
click at [1007, 392] on div "Resolved by Chrisa@myeecu.org on September 5, 2025 10:24AM. Thanks for your fee…" at bounding box center [1070, 409] width 902 height 34
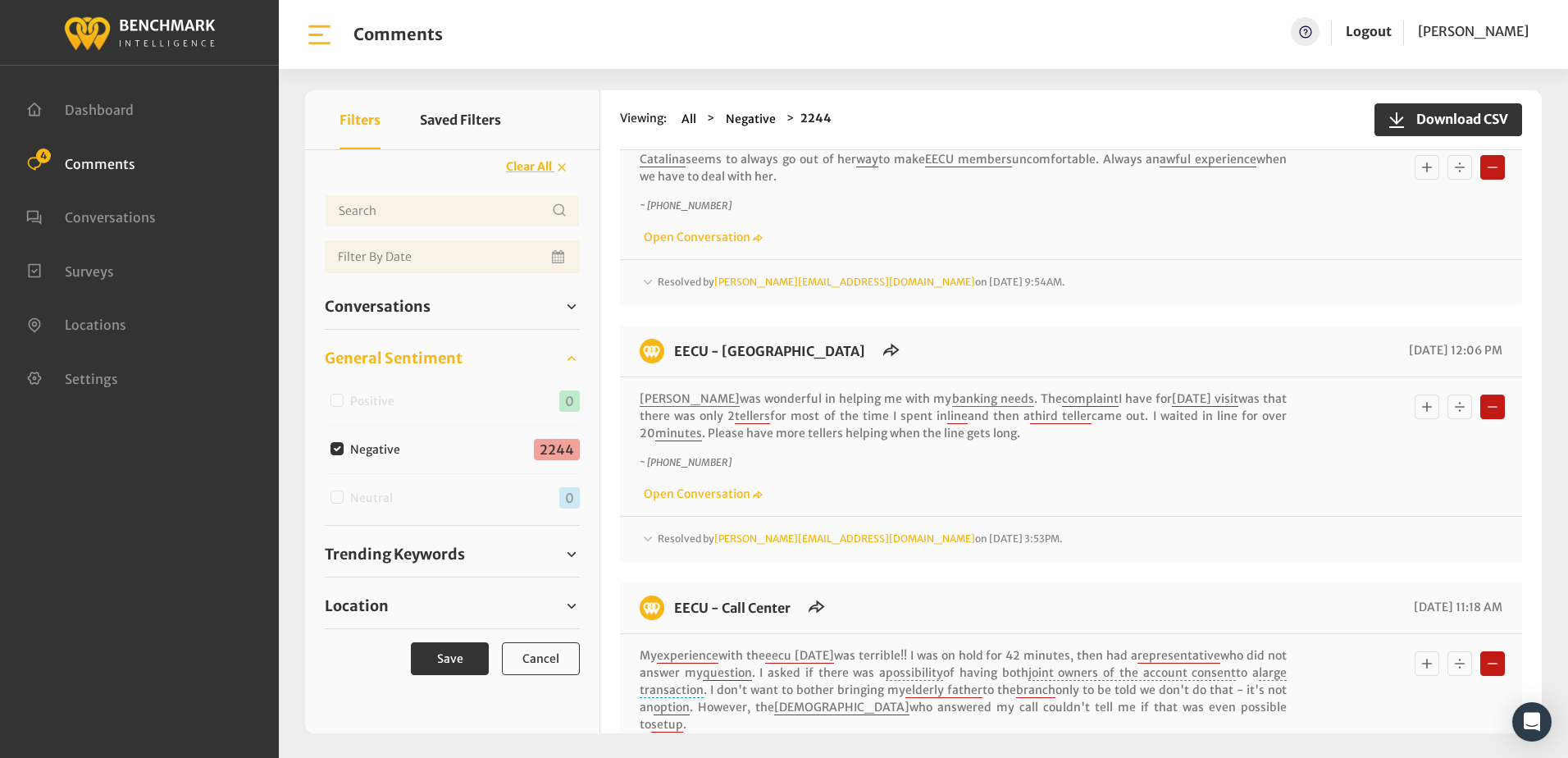
scroll to position [3854, 0]
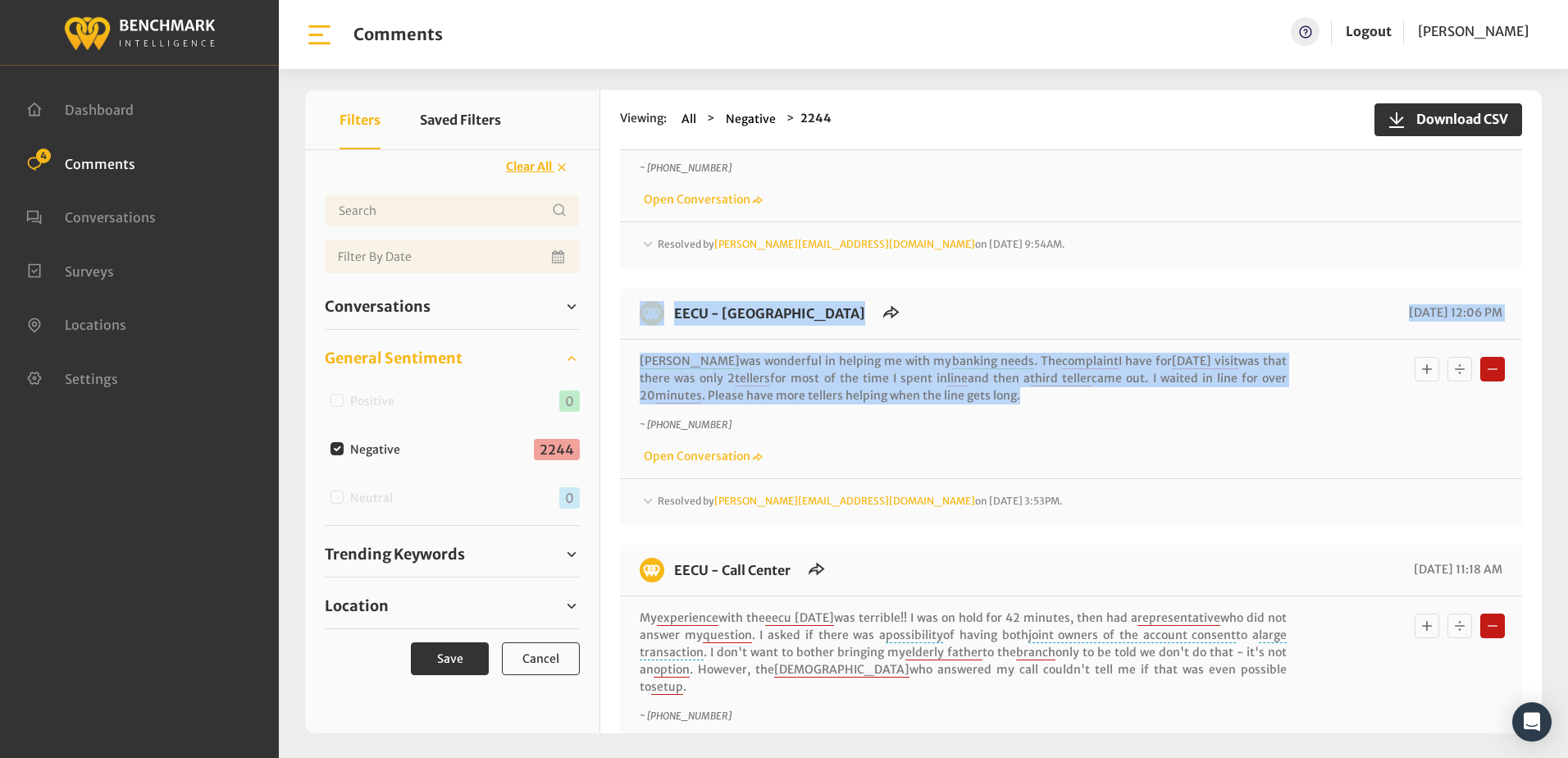
drag, startPoint x: 624, startPoint y: 296, endPoint x: 1355, endPoint y: 374, distance: 735.1
click at [1355, 374] on div "EECU - Clovis North Branch 09/02/2025 12:06 PM Alfonso was wonderful in helping…" at bounding box center [1070, 406] width 902 height 237
copy div "EECU - Clovis North Branch 09/02/2025 12:06 PM Alfonso was wonderful in helping…"
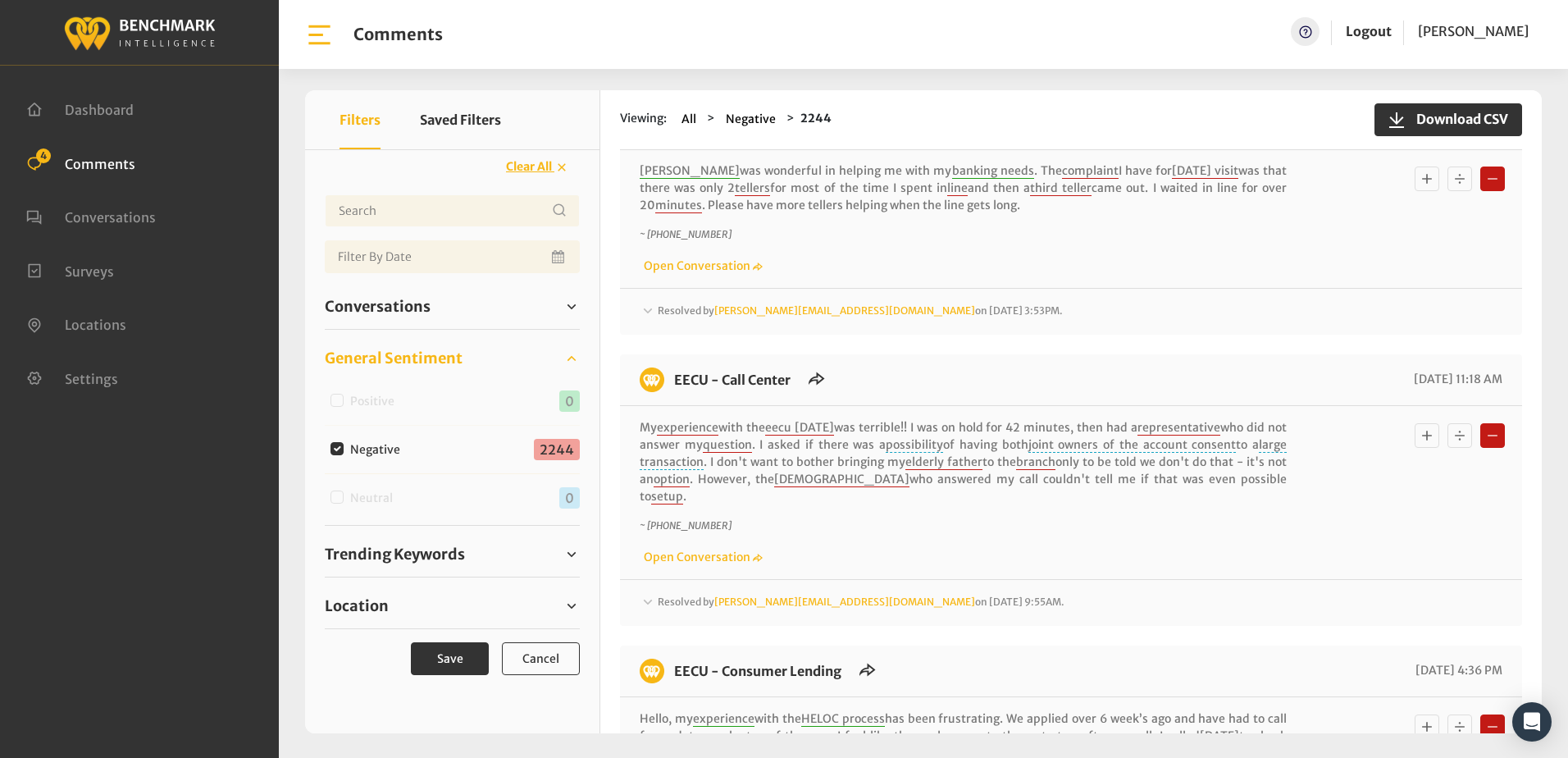
scroll to position [4182, 0]
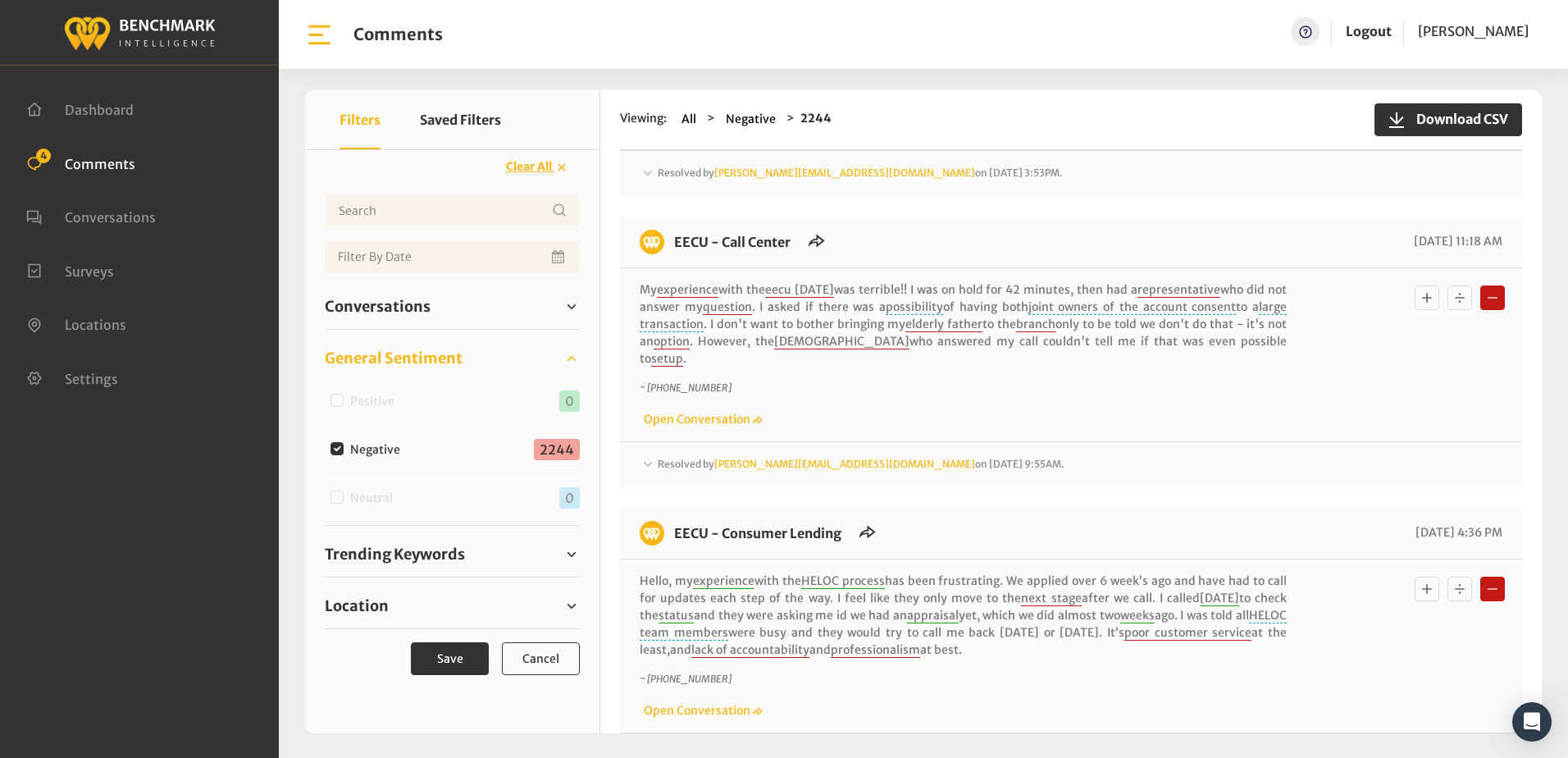
click at [830, 380] on p "~ +15599676729" at bounding box center [962, 387] width 647 height 15
click at [952, 216] on div "EECU - Call Center 09/02/2025 11:18 AM My experience with the eecu today was te…" at bounding box center [1070, 352] width 902 height 272
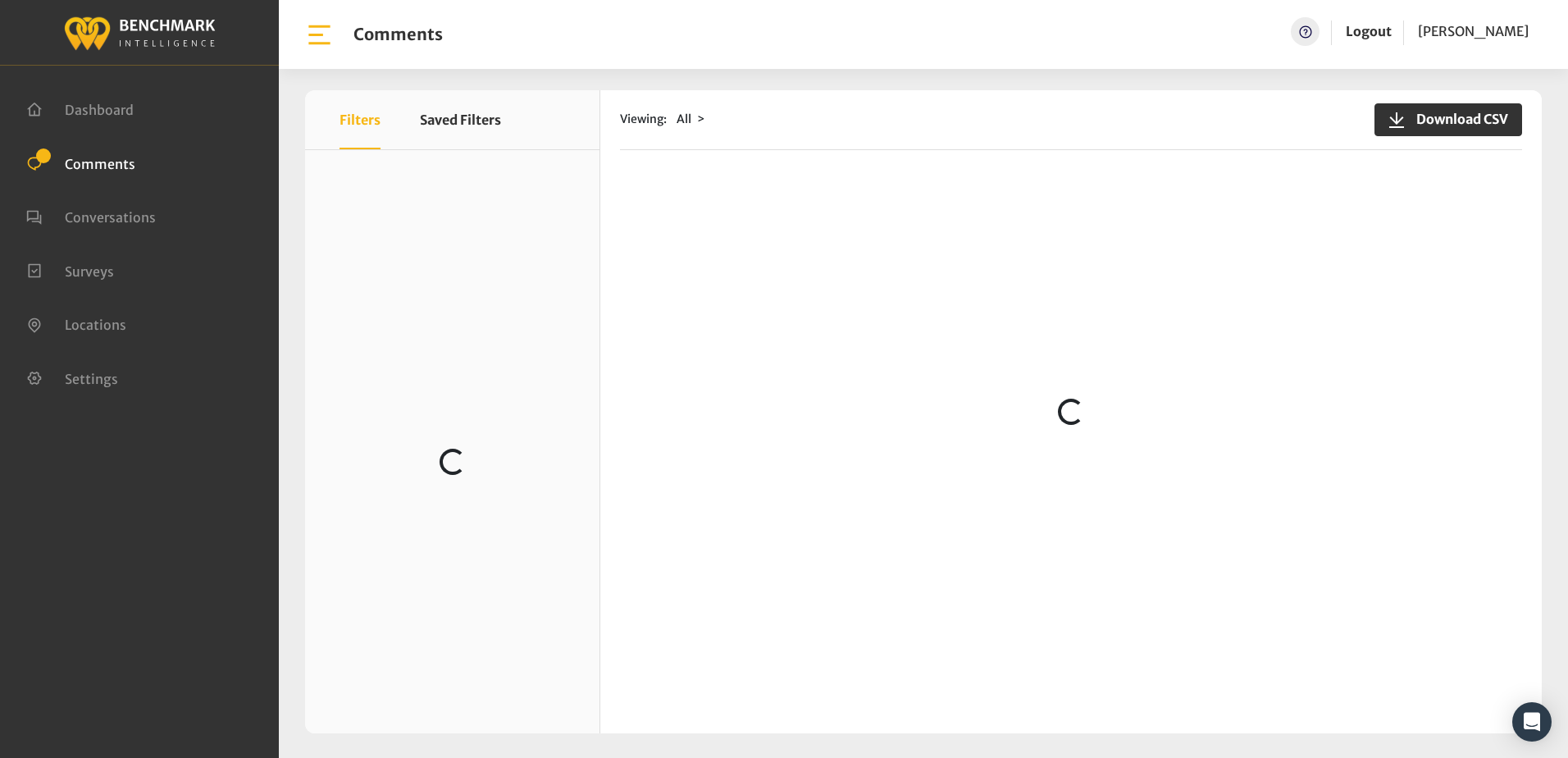
scroll to position [164, 0]
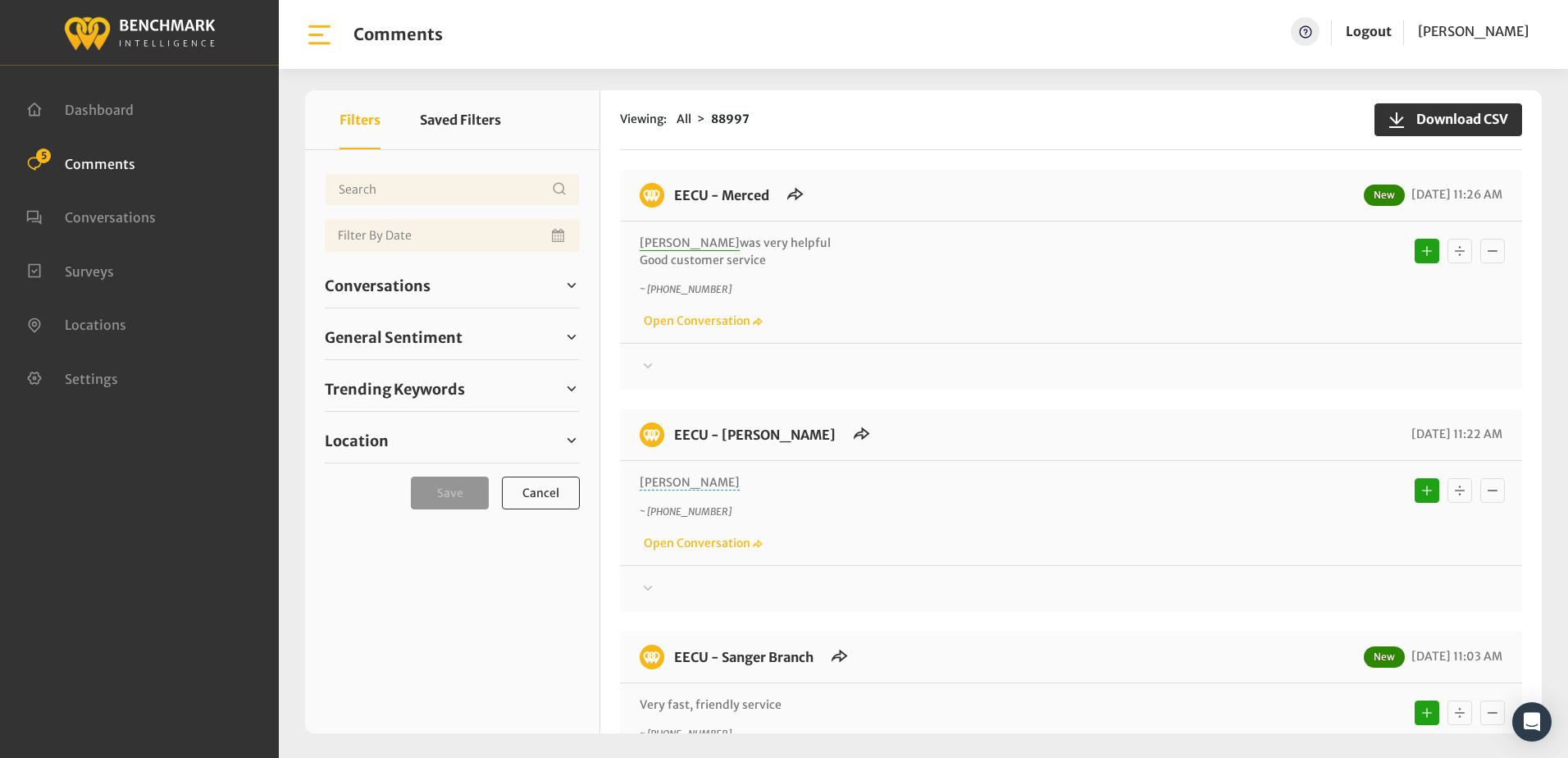
click at [933, 334] on div "[PERSON_NAME] was very helpful Good customer service ~ [PHONE_NUMBER] Open Conv…" at bounding box center [1070, 282] width 902 height 122
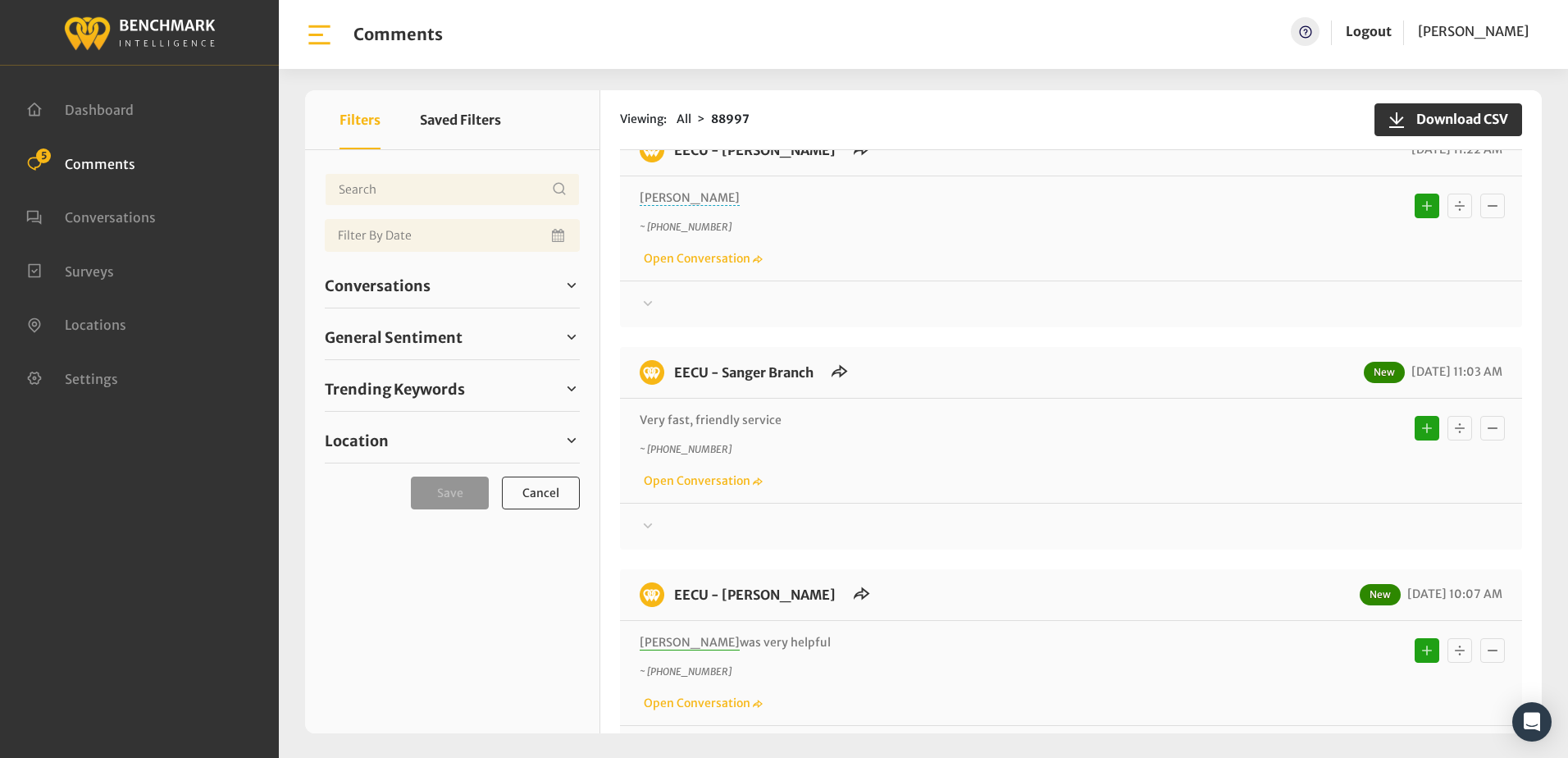
scroll to position [328, 0]
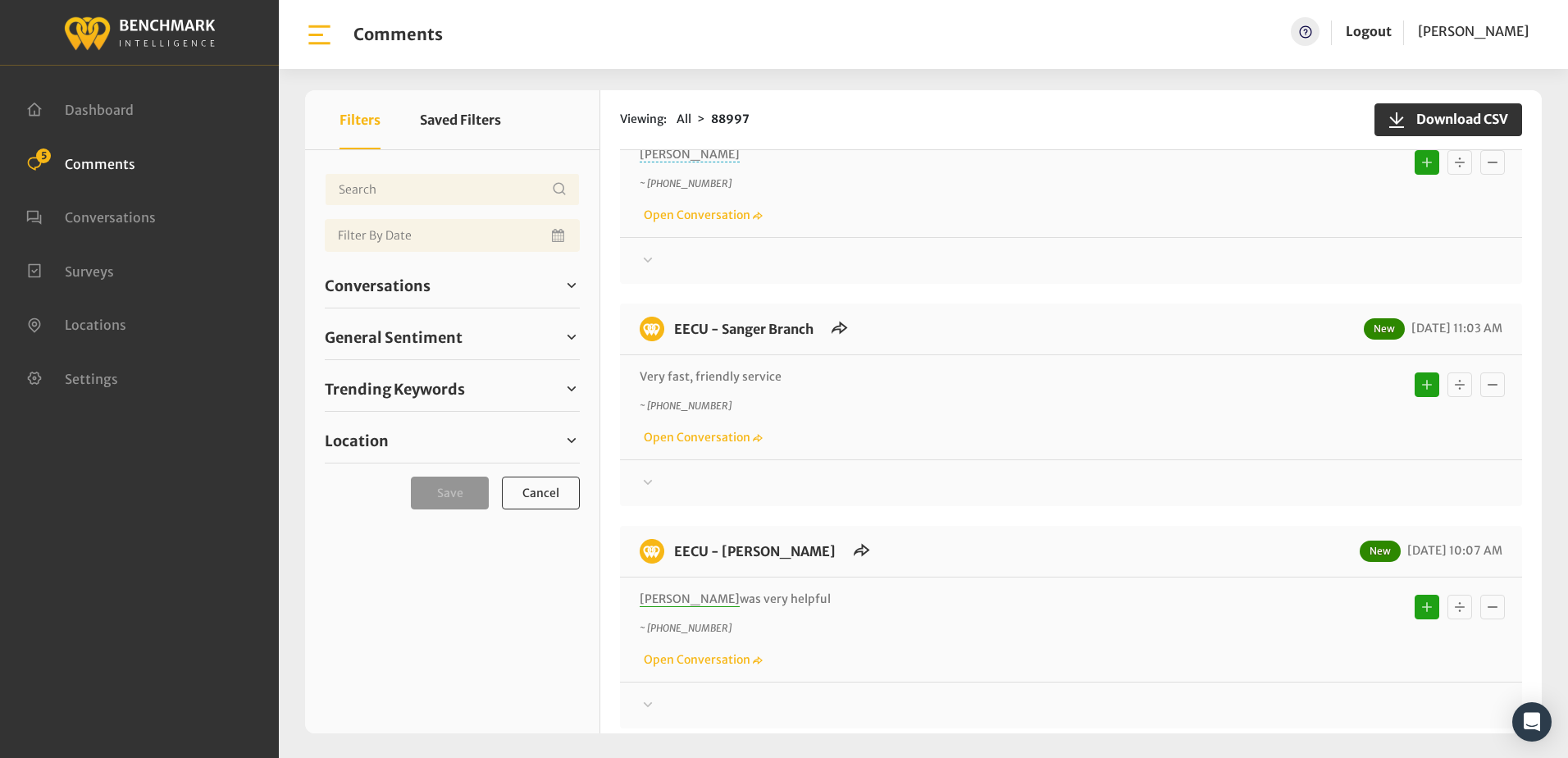
click at [640, 258] on icon at bounding box center [647, 260] width 17 height 20
